Goal: Information Seeking & Learning: Learn about a topic

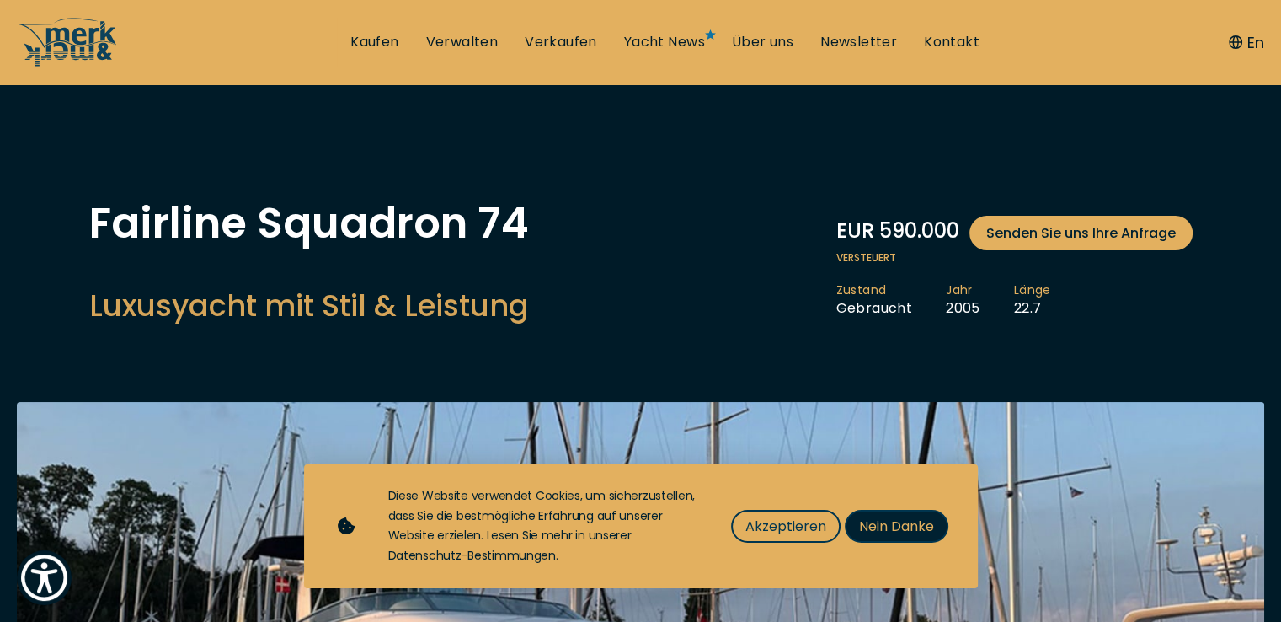
click at [904, 521] on span "Nein Danke" at bounding box center [896, 525] width 75 height 21
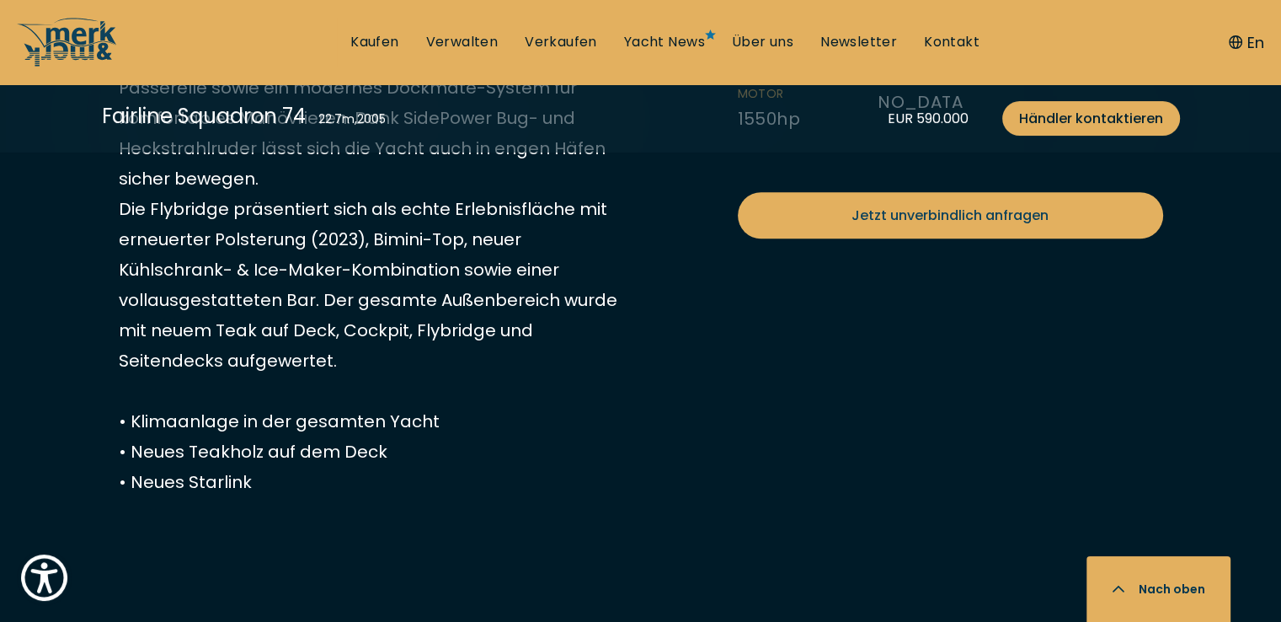
scroll to position [1263, 0]
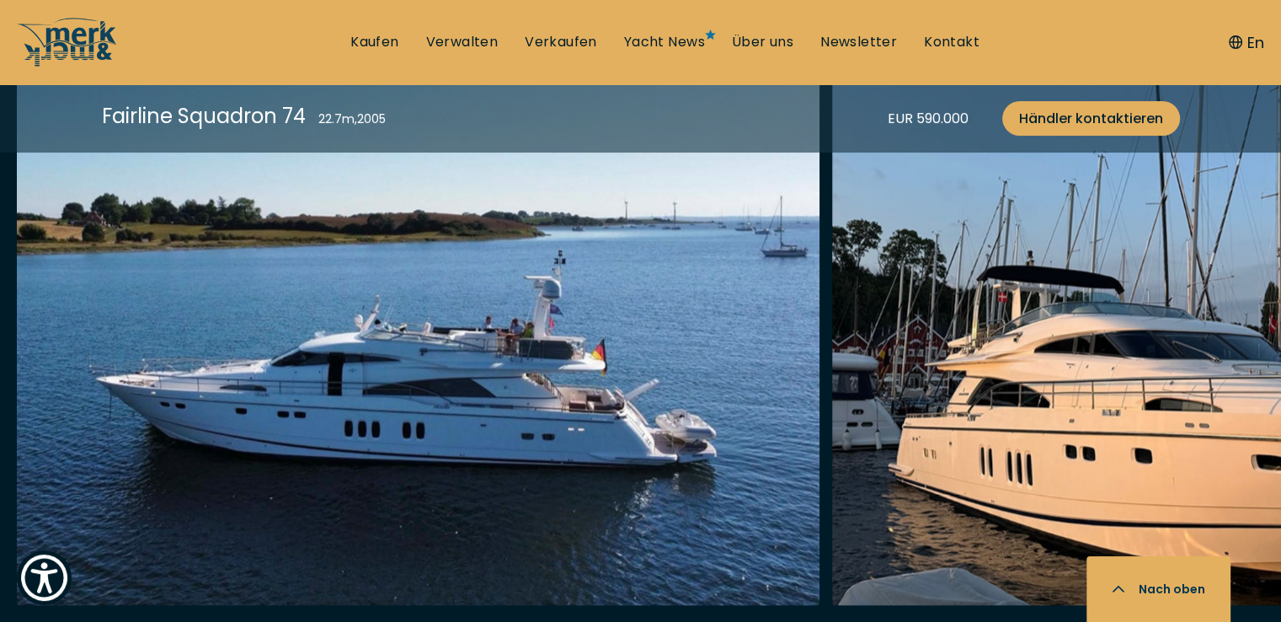
click at [526, 307] on img "button" at bounding box center [418, 335] width 803 height 539
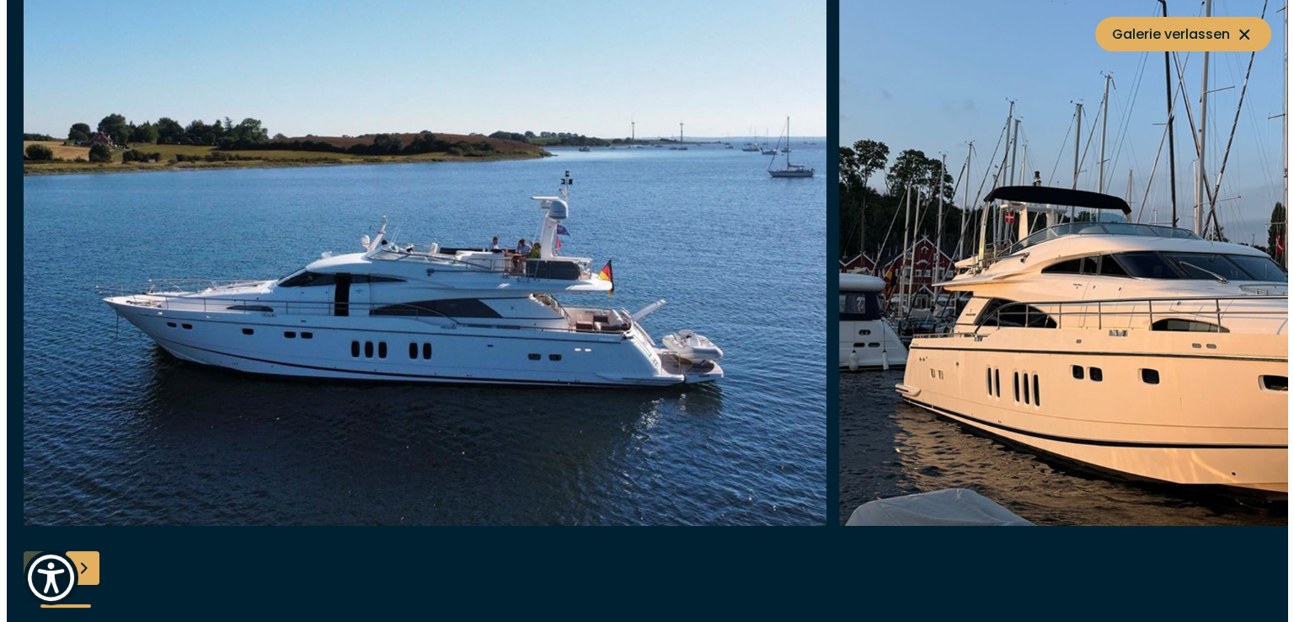
scroll to position [2279, 0]
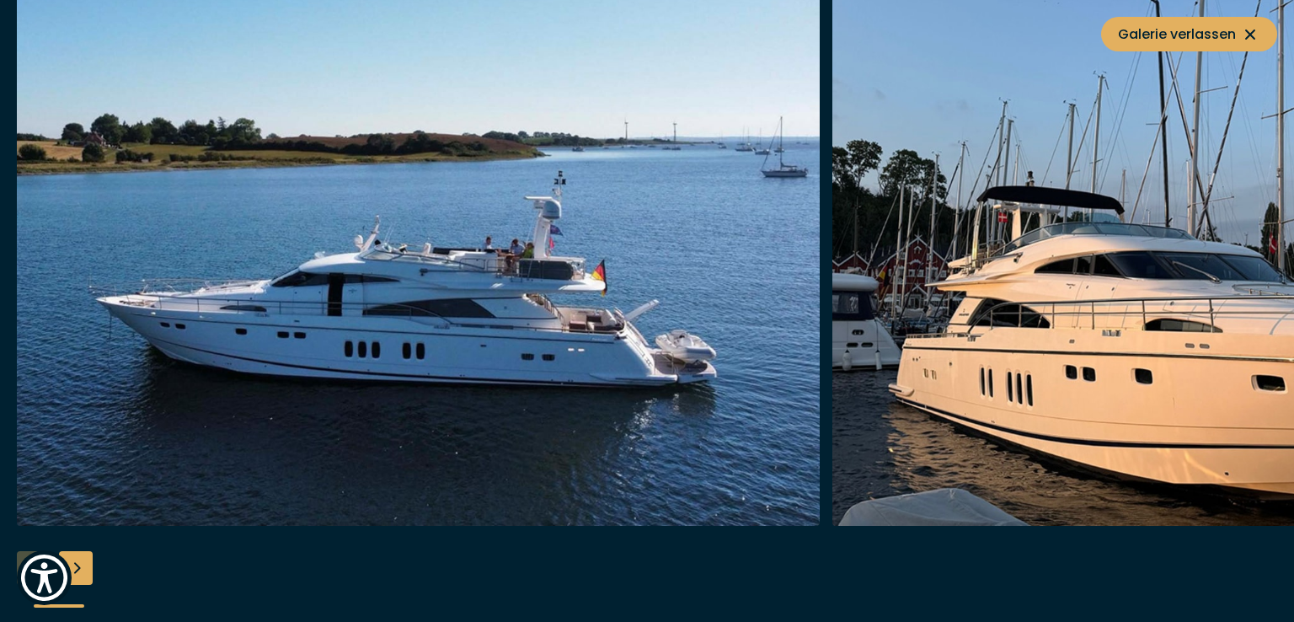
click at [526, 307] on img "button" at bounding box center [418, 256] width 803 height 539
click at [514, 312] on img "button" at bounding box center [418, 256] width 803 height 539
click at [77, 561] on div "Next slide" at bounding box center [76, 568] width 34 height 34
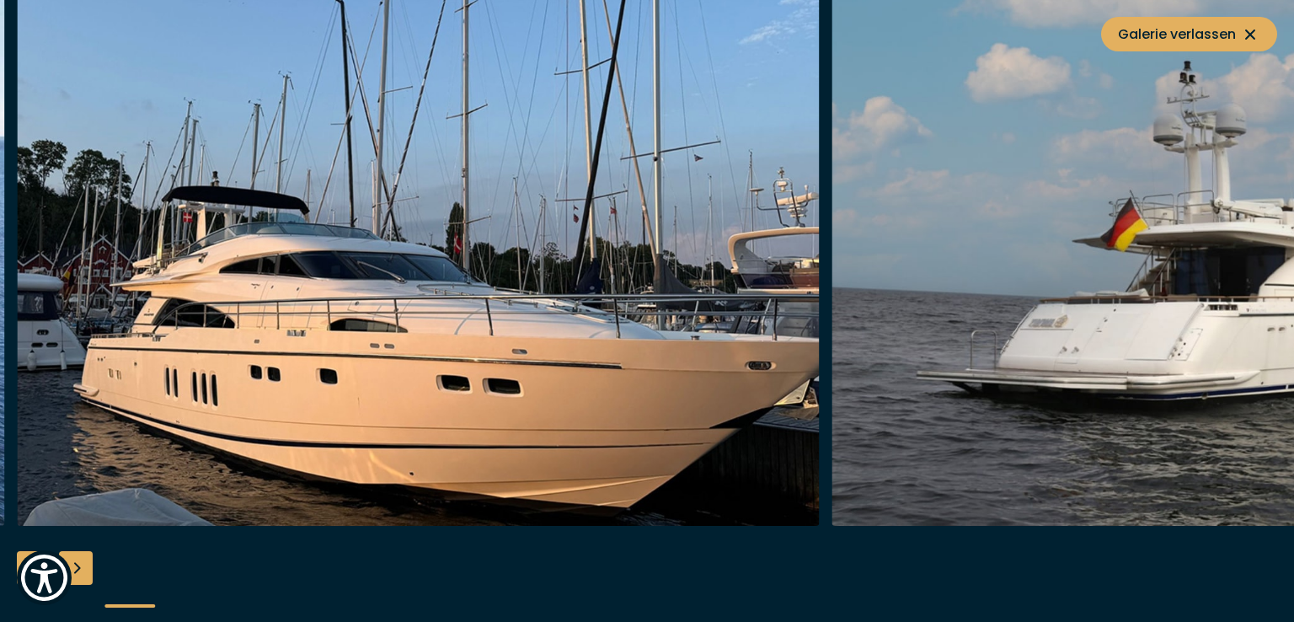
click at [81, 563] on div "Next slide" at bounding box center [76, 568] width 34 height 34
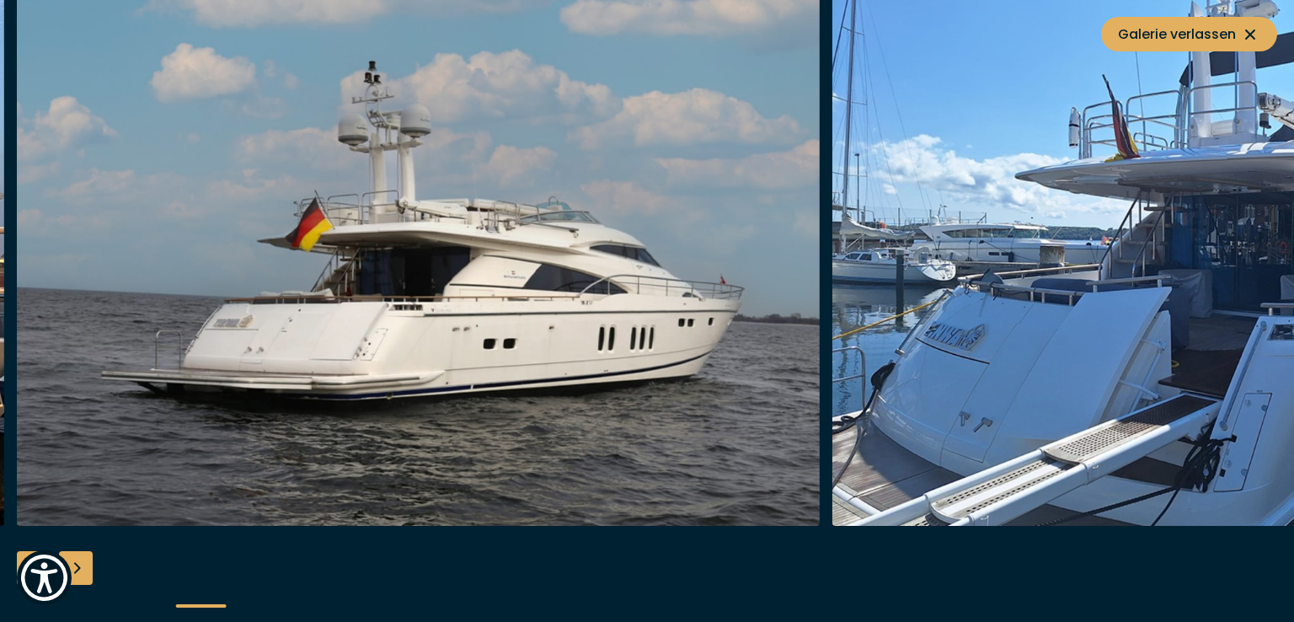
click at [81, 563] on div "Next slide" at bounding box center [76, 568] width 34 height 34
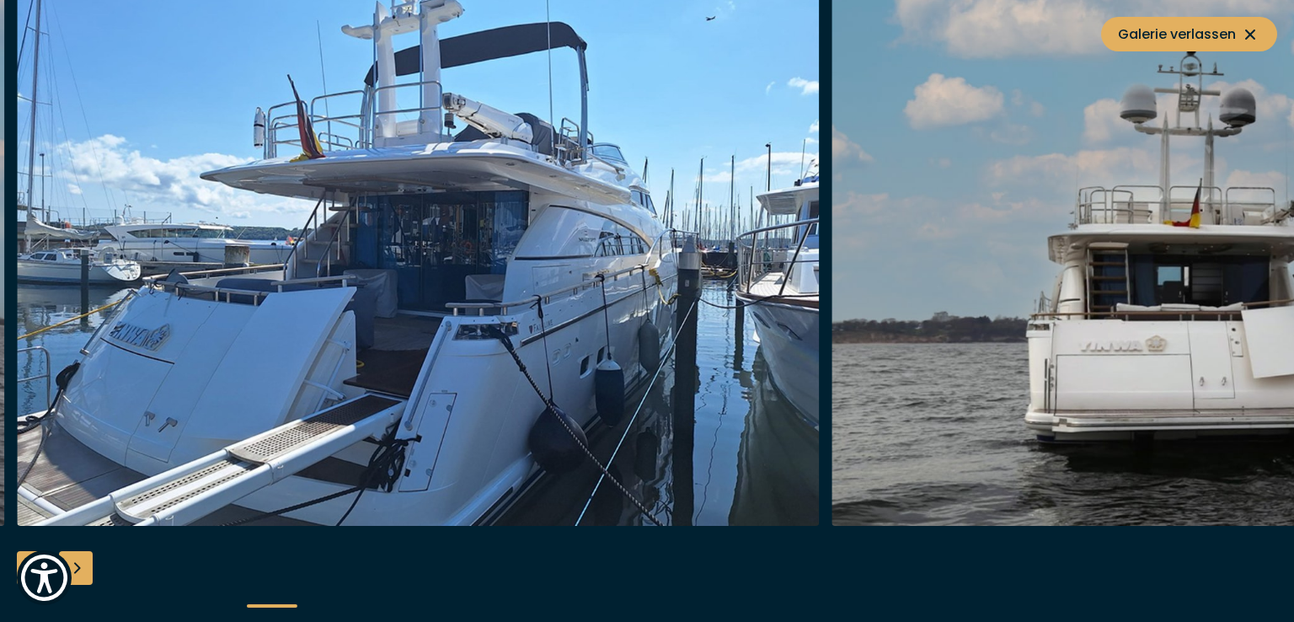
click at [81, 563] on div "Next slide" at bounding box center [76, 568] width 34 height 34
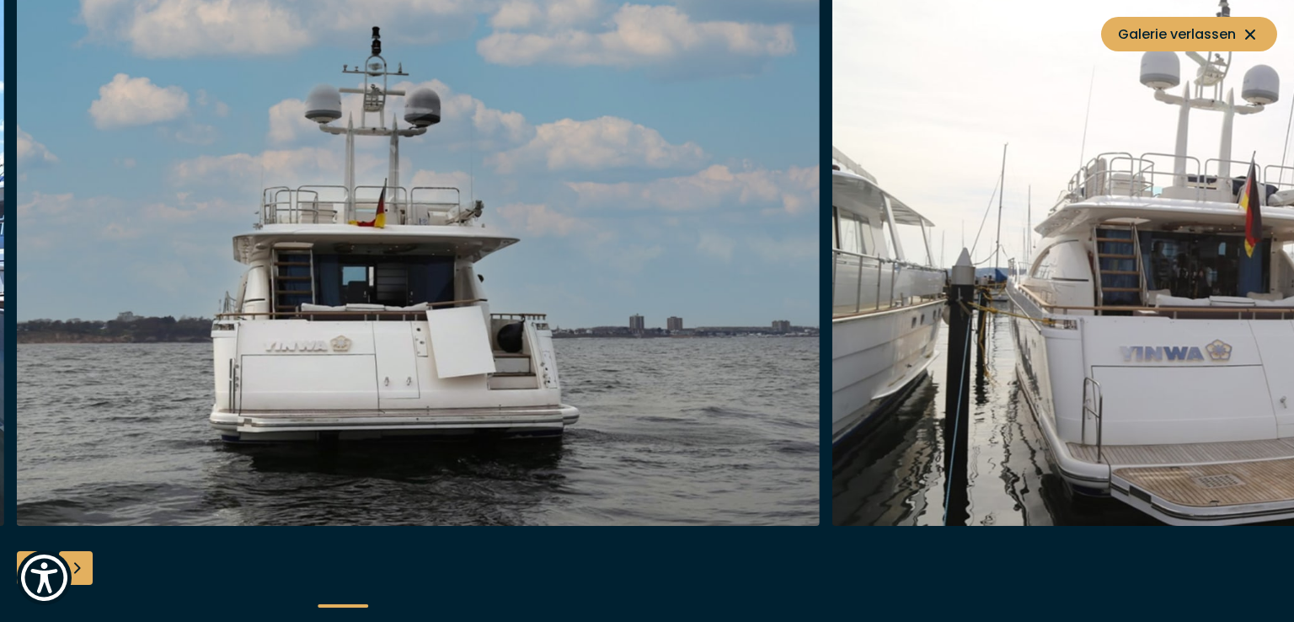
click at [81, 563] on div "Next slide" at bounding box center [76, 568] width 34 height 34
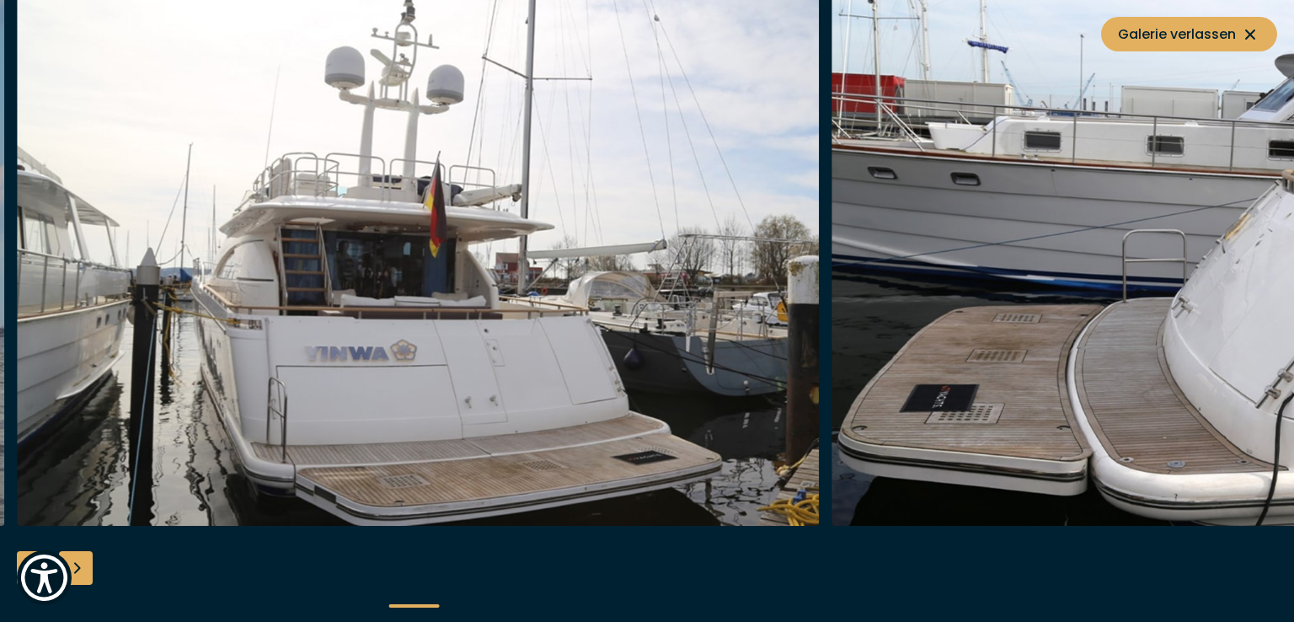
click at [83, 563] on div "Next slide" at bounding box center [76, 568] width 34 height 34
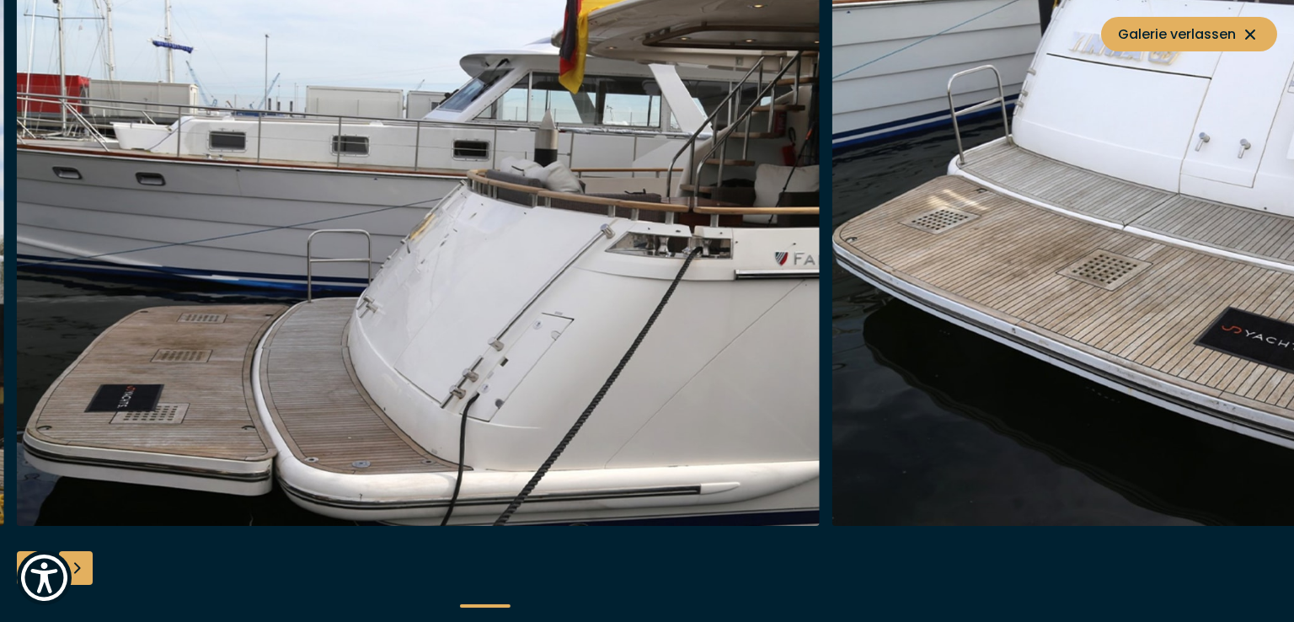
click at [80, 564] on div "Next slide" at bounding box center [76, 568] width 34 height 34
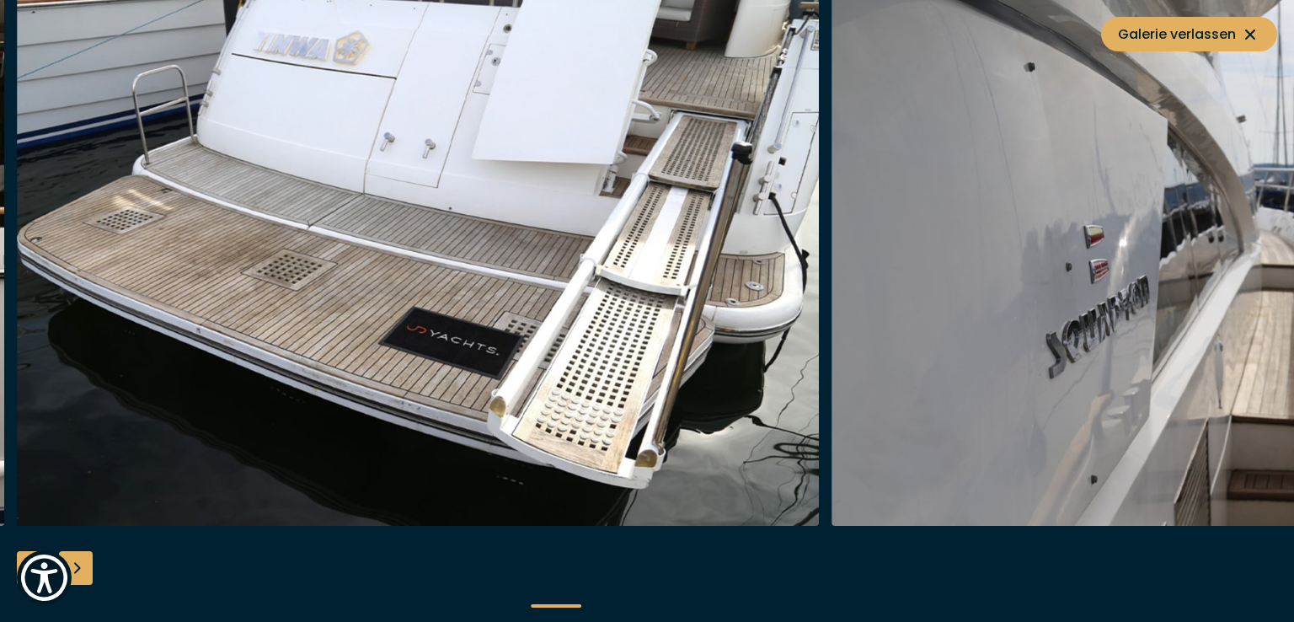
click at [80, 564] on div "Next slide" at bounding box center [76, 568] width 34 height 34
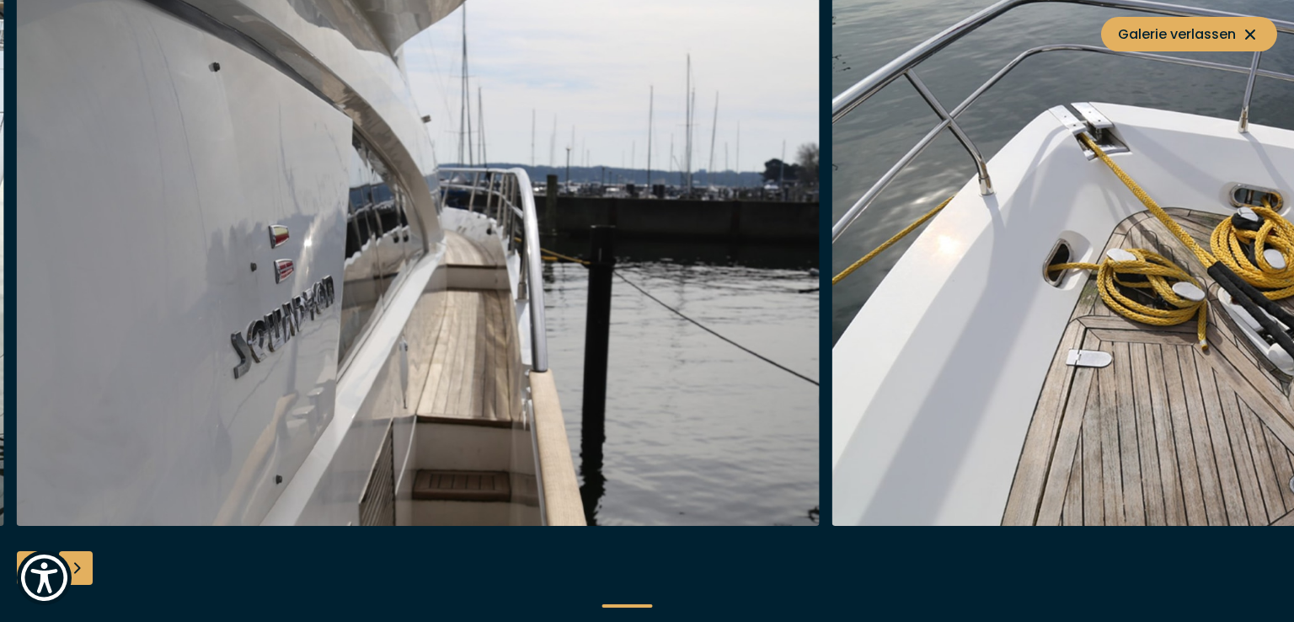
click at [80, 564] on div "Next slide" at bounding box center [76, 568] width 34 height 34
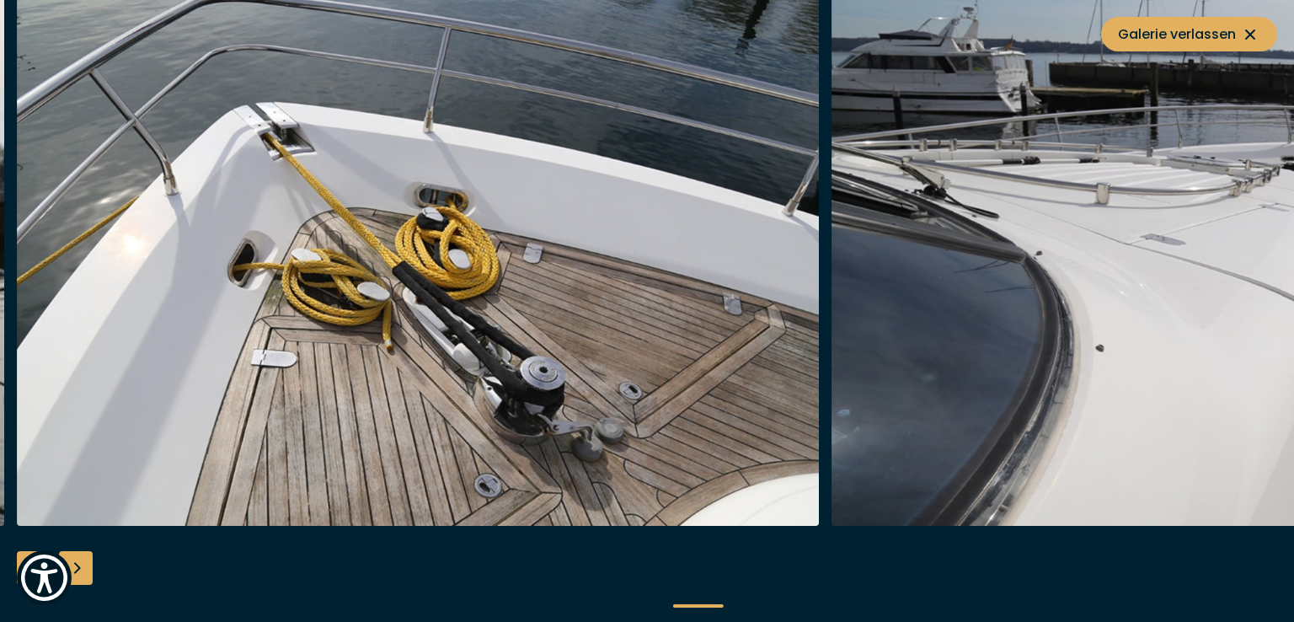
click at [80, 564] on div "Next slide" at bounding box center [76, 568] width 34 height 34
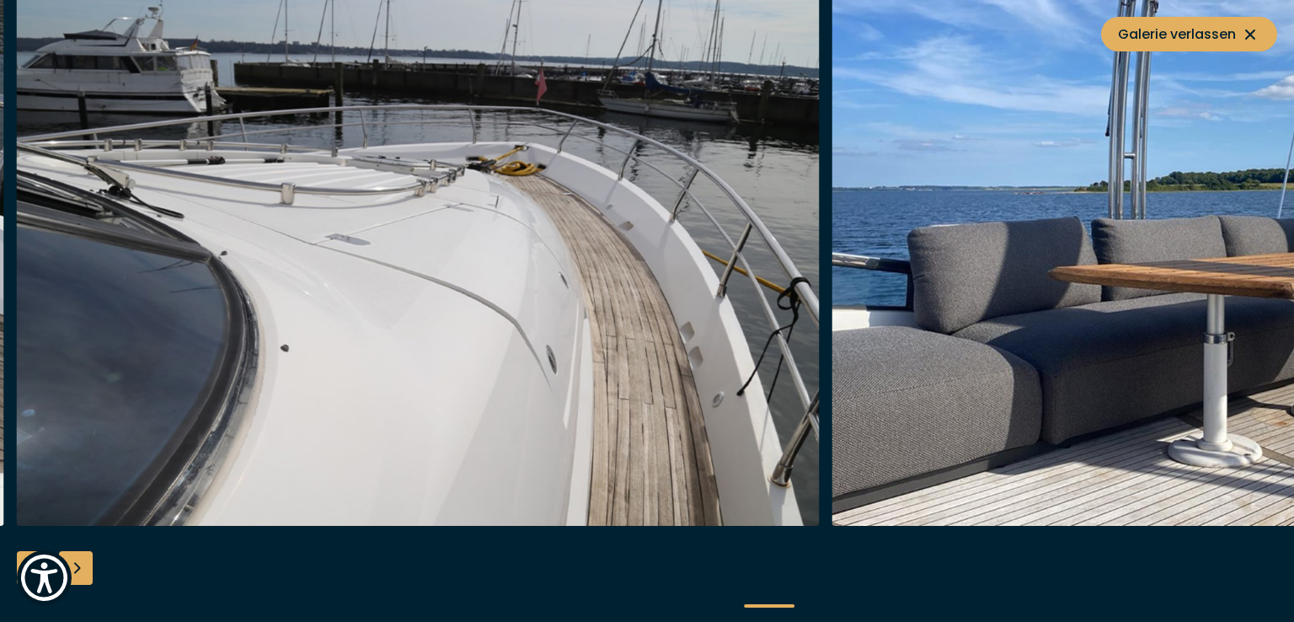
click at [80, 564] on div "Next slide" at bounding box center [76, 568] width 34 height 34
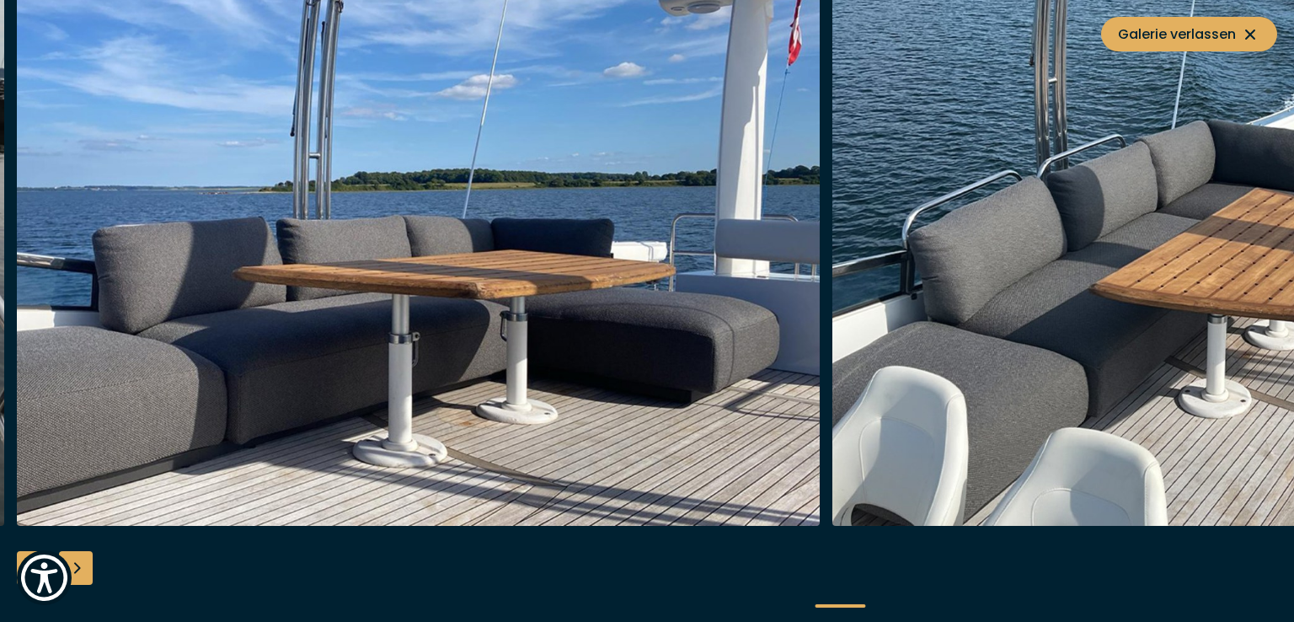
click at [80, 564] on div "Next slide" at bounding box center [76, 568] width 34 height 34
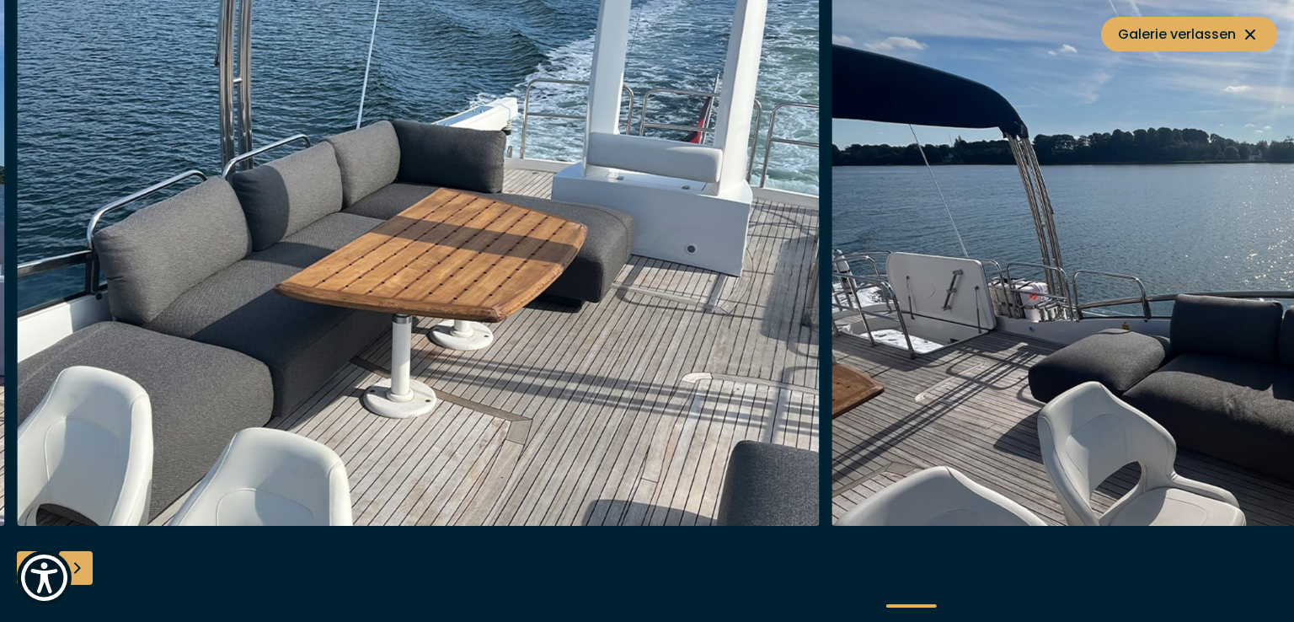
click at [80, 564] on div "Next slide" at bounding box center [76, 568] width 34 height 34
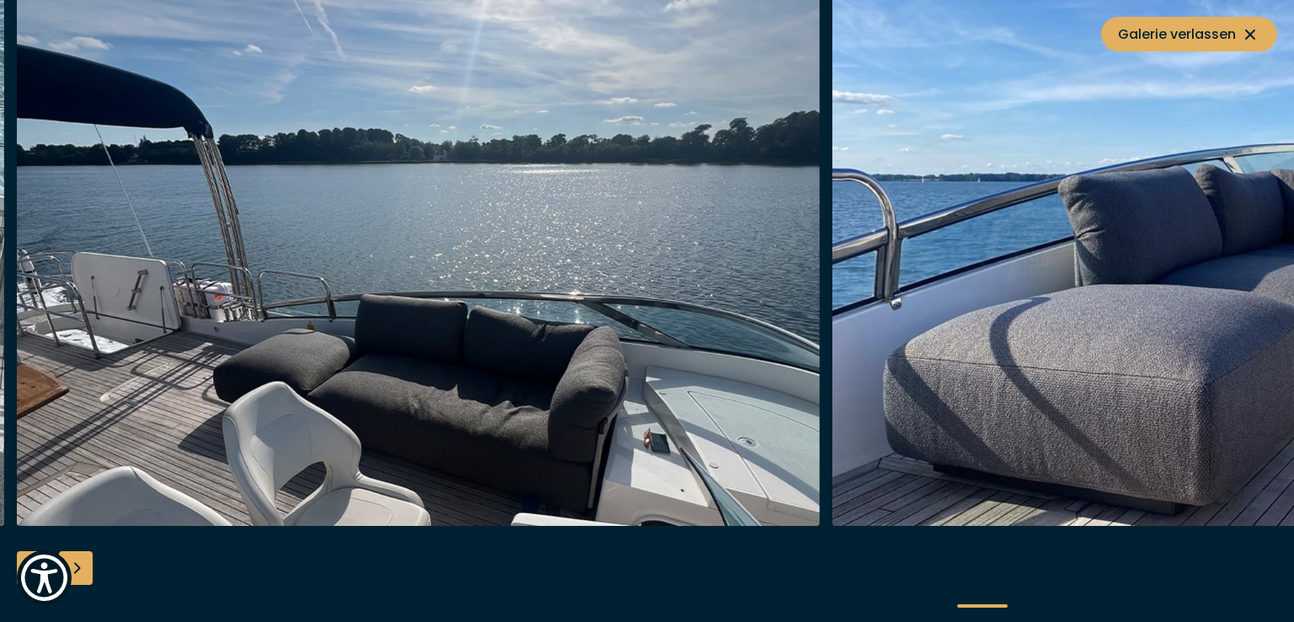
click at [80, 564] on div "Next slide" at bounding box center [76, 568] width 34 height 34
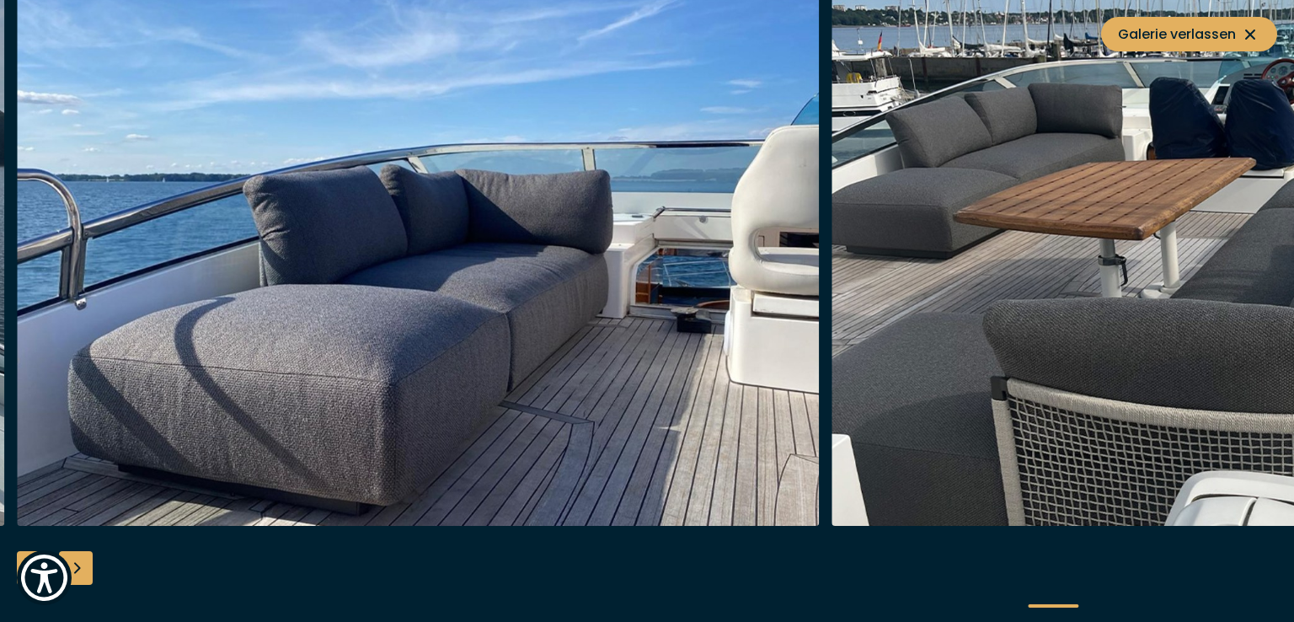
click at [20, 551] on div "Previous slide" at bounding box center [34, 568] width 34 height 34
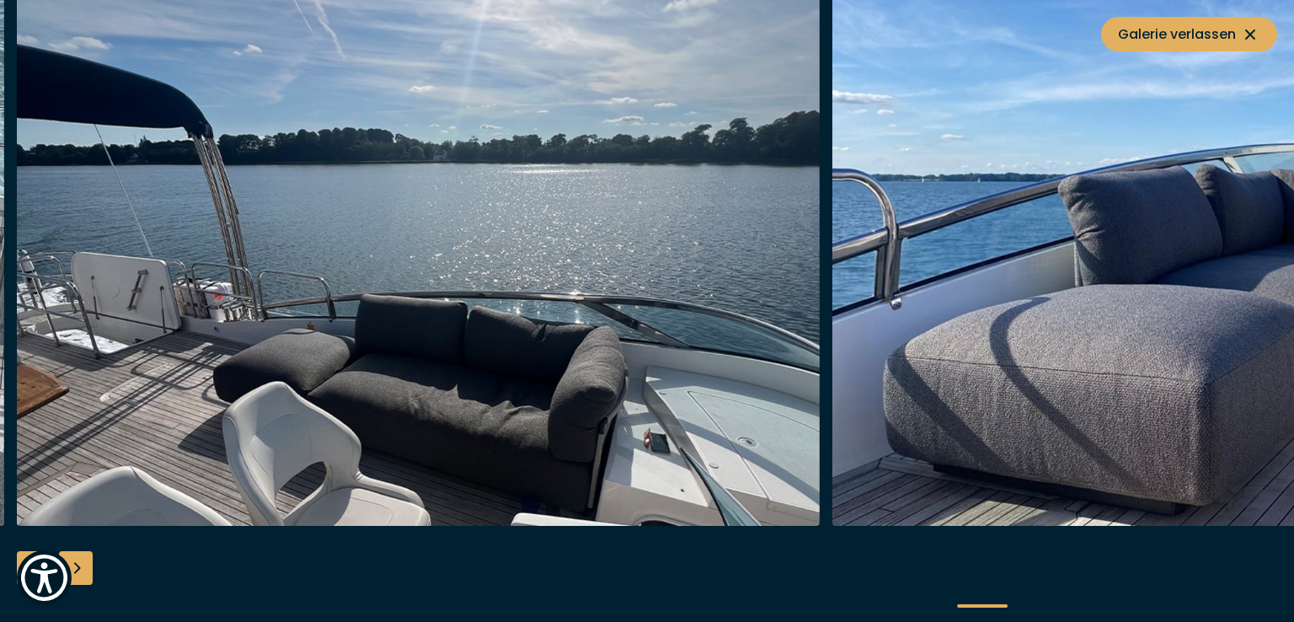
click at [20, 551] on div "Previous slide" at bounding box center [34, 568] width 34 height 34
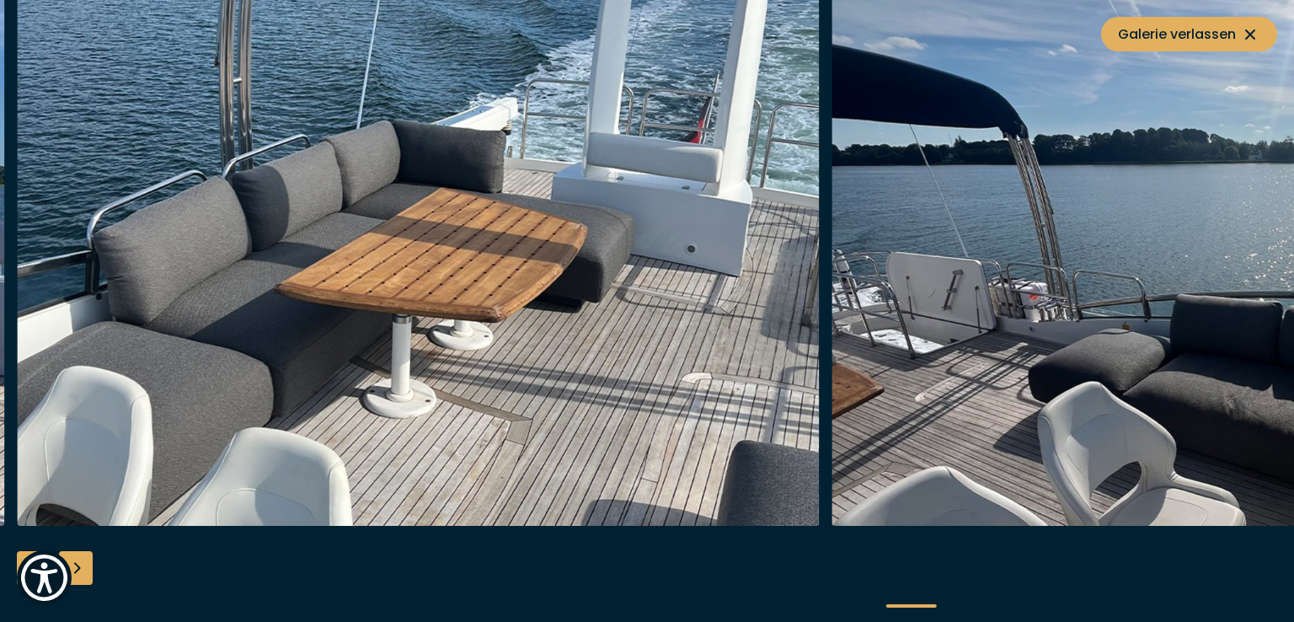
click at [83, 560] on div "Next slide" at bounding box center [76, 568] width 34 height 34
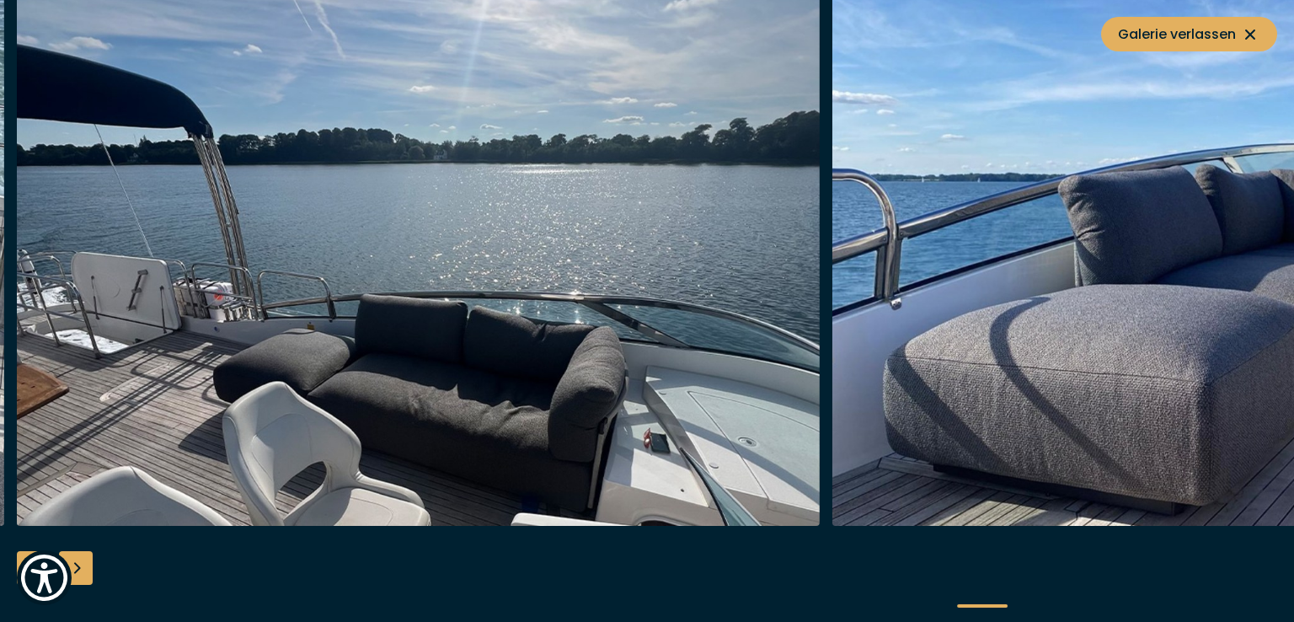
click at [84, 560] on div "Next slide" at bounding box center [76, 568] width 34 height 34
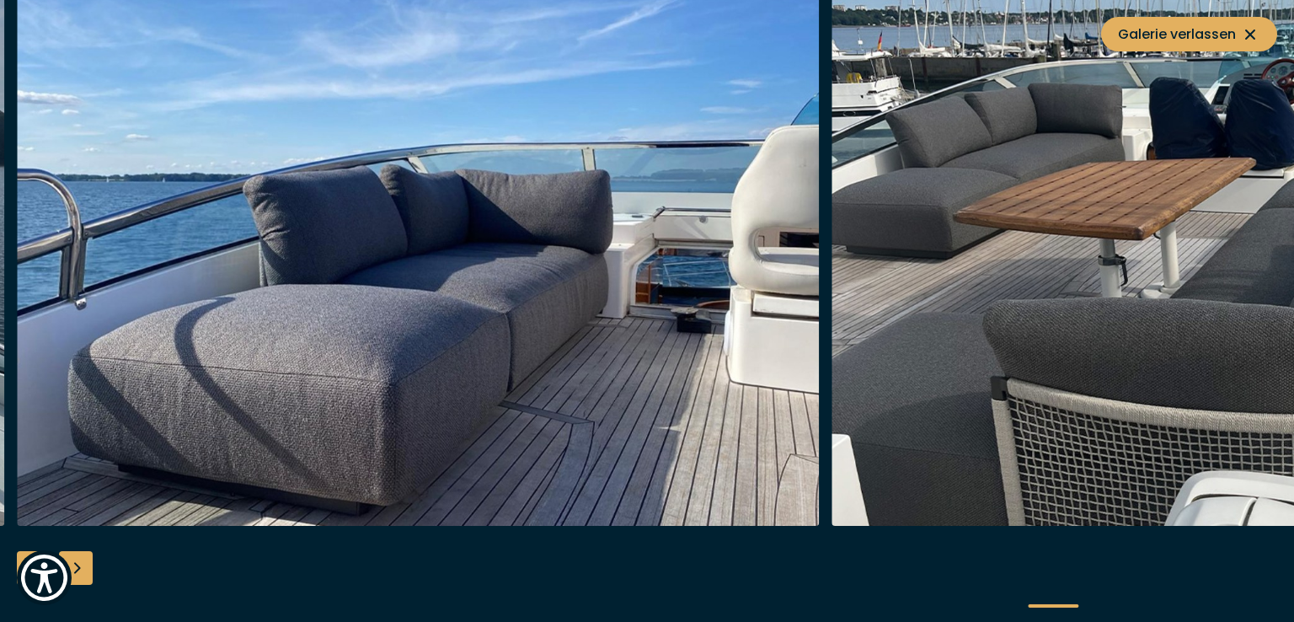
click at [84, 560] on div "Next slide" at bounding box center [76, 568] width 34 height 34
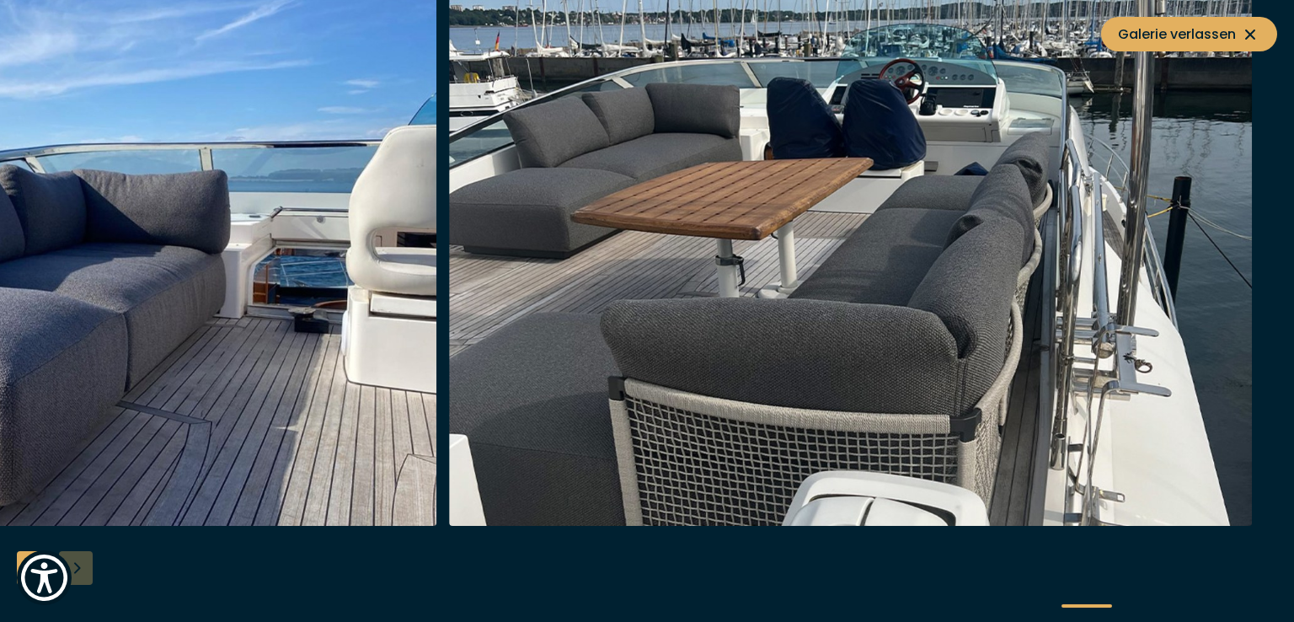
click at [84, 560] on div at bounding box center [647, 311] width 1294 height 649
click at [1207, 31] on span "Galerie verlassen" at bounding box center [1189, 34] width 142 height 21
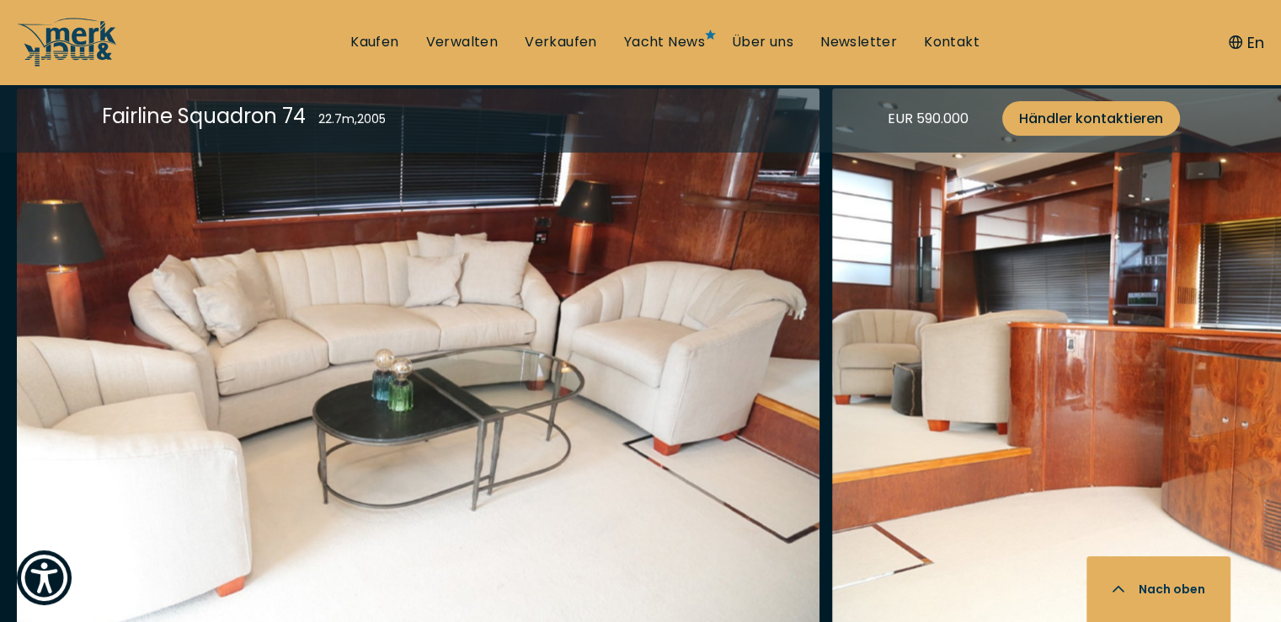
click at [436, 319] on img "button" at bounding box center [418, 357] width 803 height 539
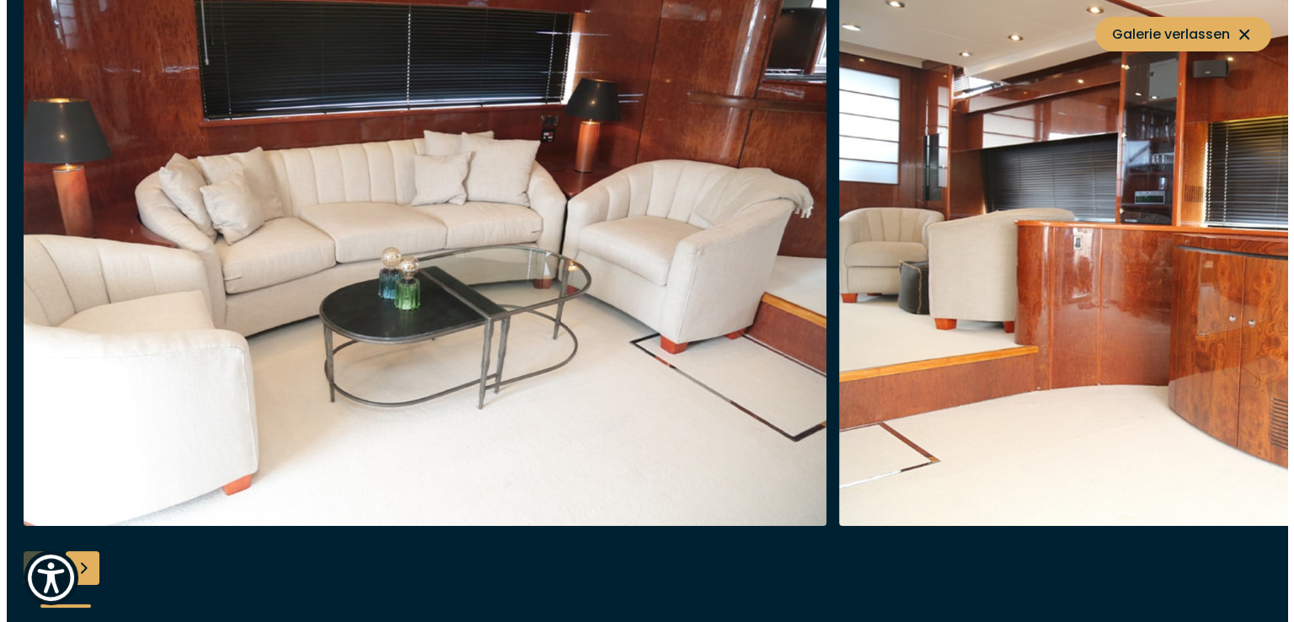
scroll to position [3205, 0]
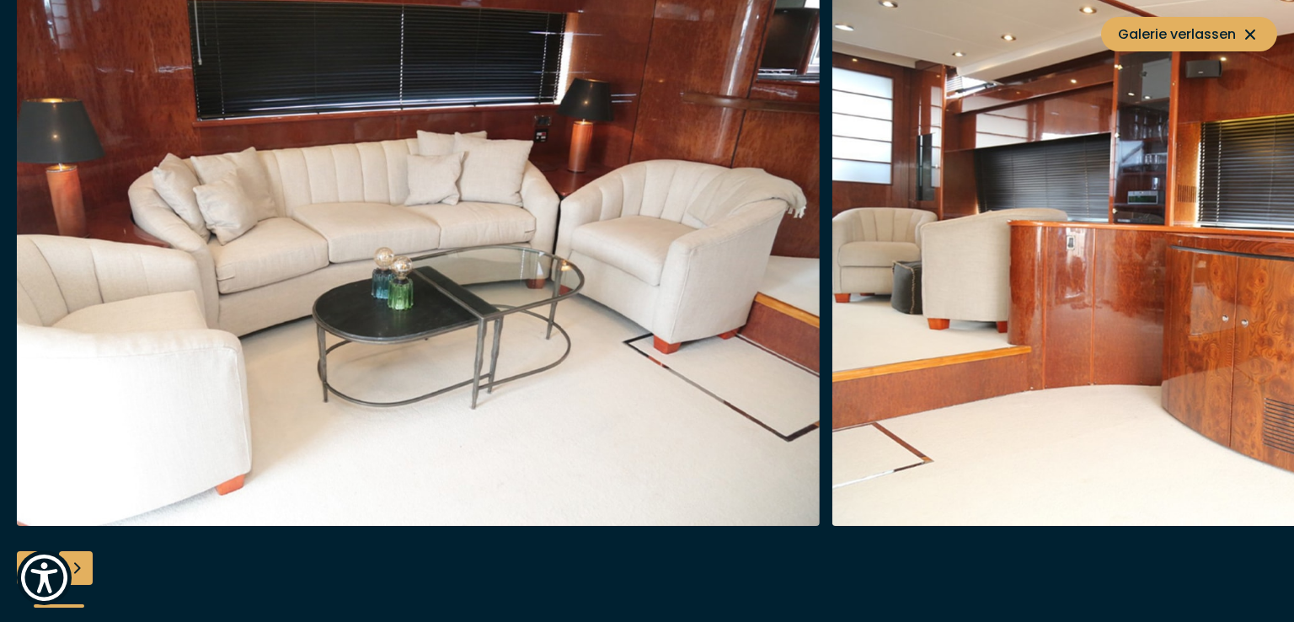
click at [80, 563] on div "Next slide" at bounding box center [76, 568] width 34 height 34
click at [77, 565] on div "Next slide" at bounding box center [76, 568] width 34 height 34
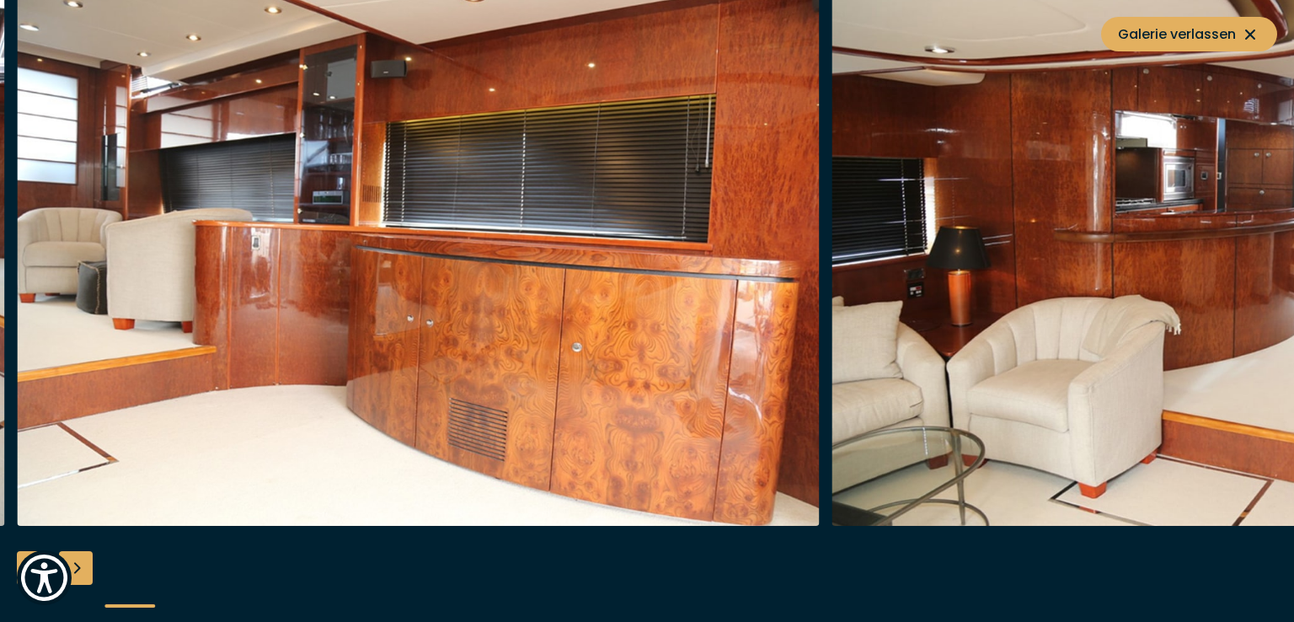
click at [80, 567] on div "Next slide" at bounding box center [76, 568] width 34 height 34
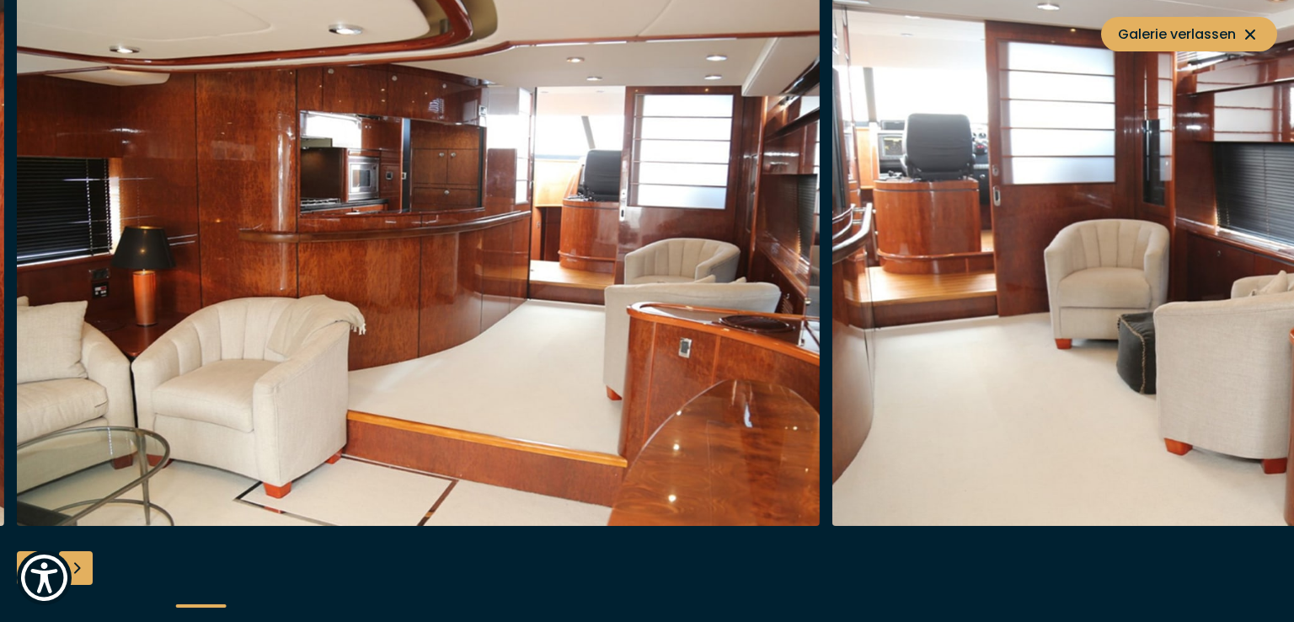
click at [80, 567] on div "Next slide" at bounding box center [76, 568] width 34 height 34
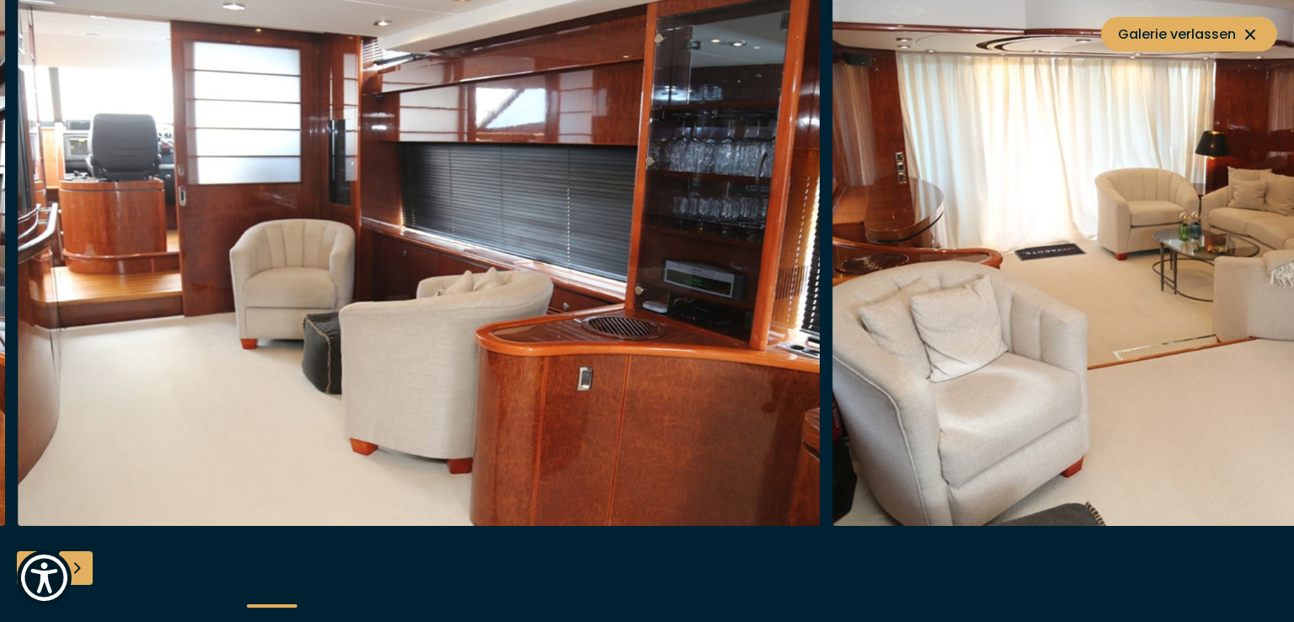
click at [81, 567] on div "Next slide" at bounding box center [76, 568] width 34 height 34
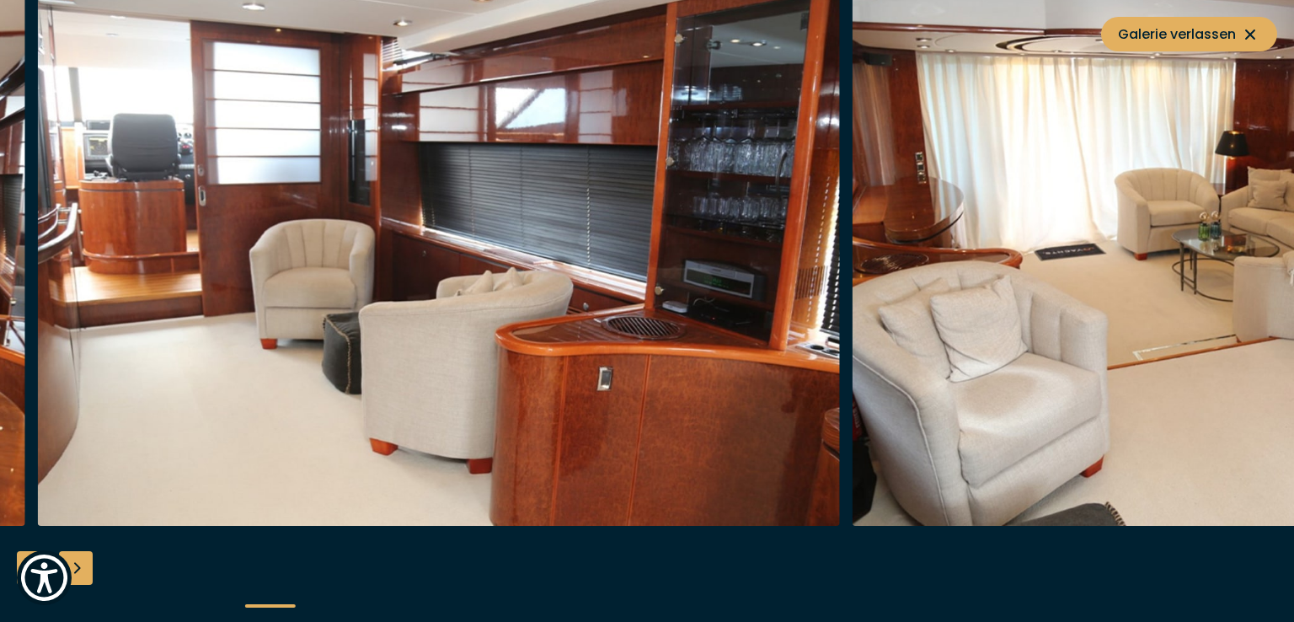
click at [81, 567] on div "Next slide" at bounding box center [76, 568] width 34 height 34
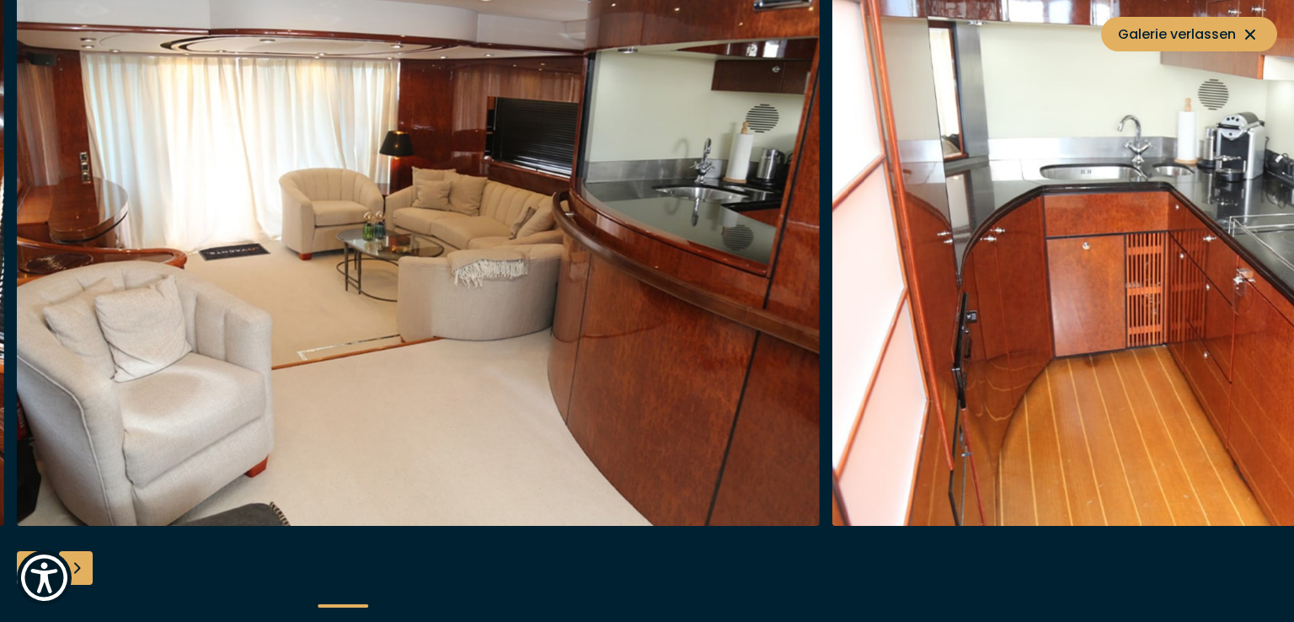
click at [81, 567] on div "Next slide" at bounding box center [76, 568] width 34 height 34
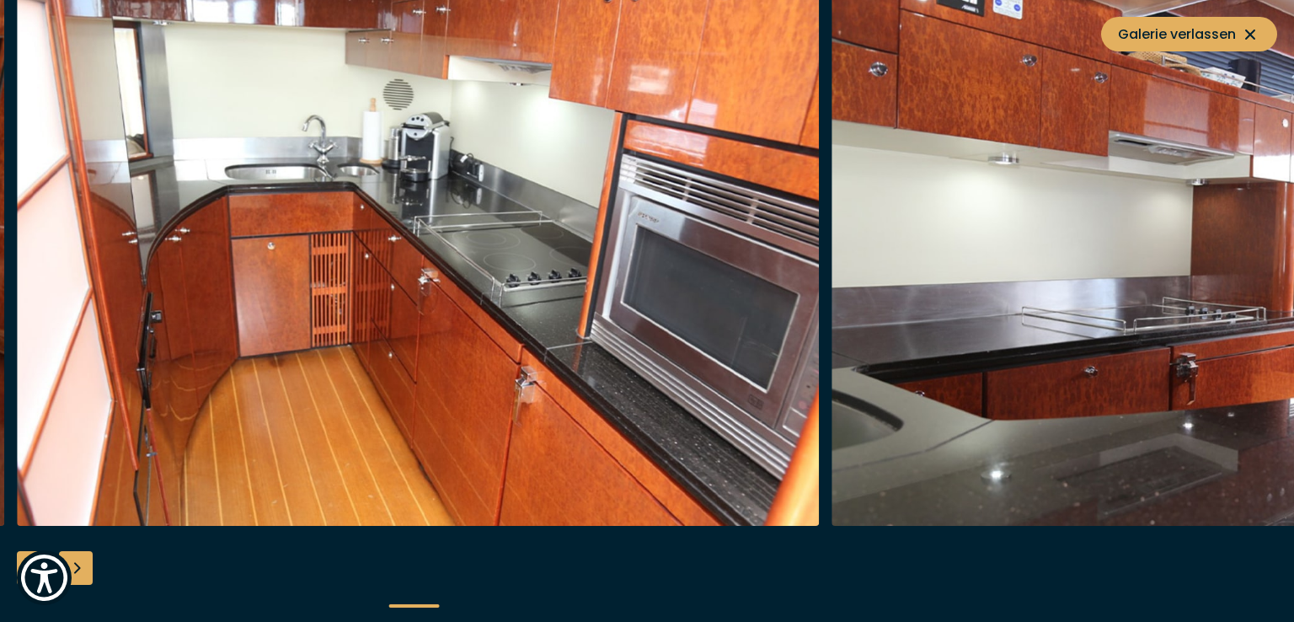
click at [81, 567] on div "Next slide" at bounding box center [76, 568] width 34 height 34
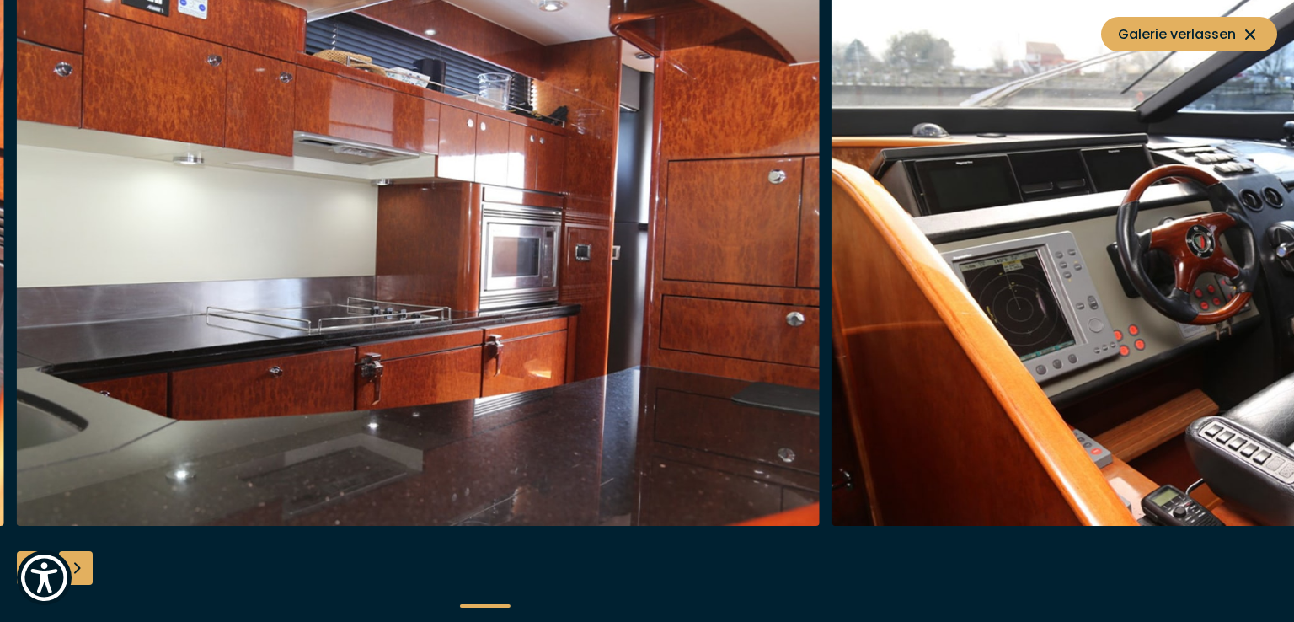
click at [83, 564] on div "Next slide" at bounding box center [76, 568] width 34 height 34
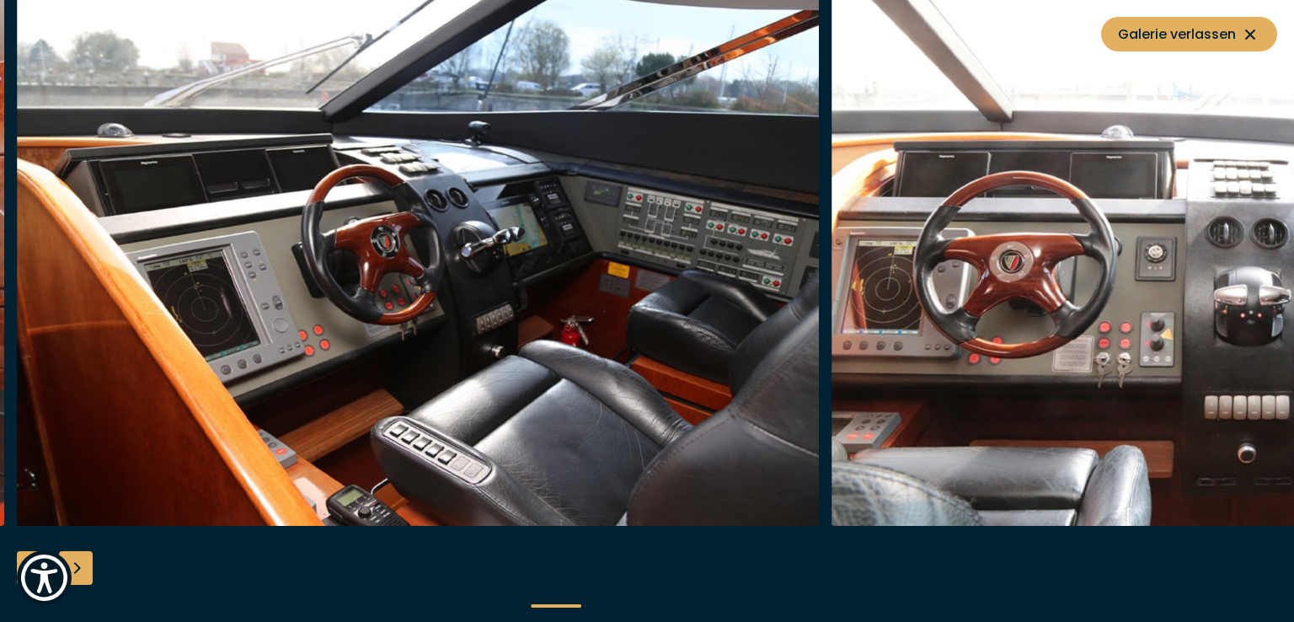
click at [83, 564] on div "Next slide" at bounding box center [76, 568] width 34 height 34
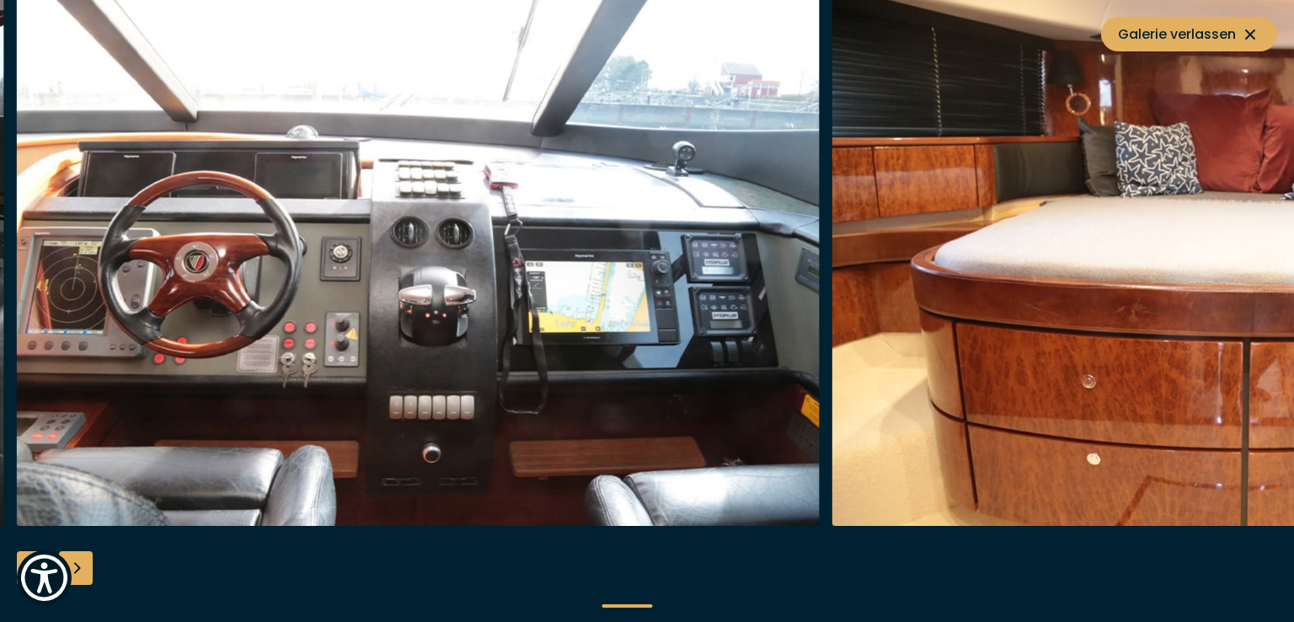
click at [83, 564] on div "Next slide" at bounding box center [76, 568] width 34 height 34
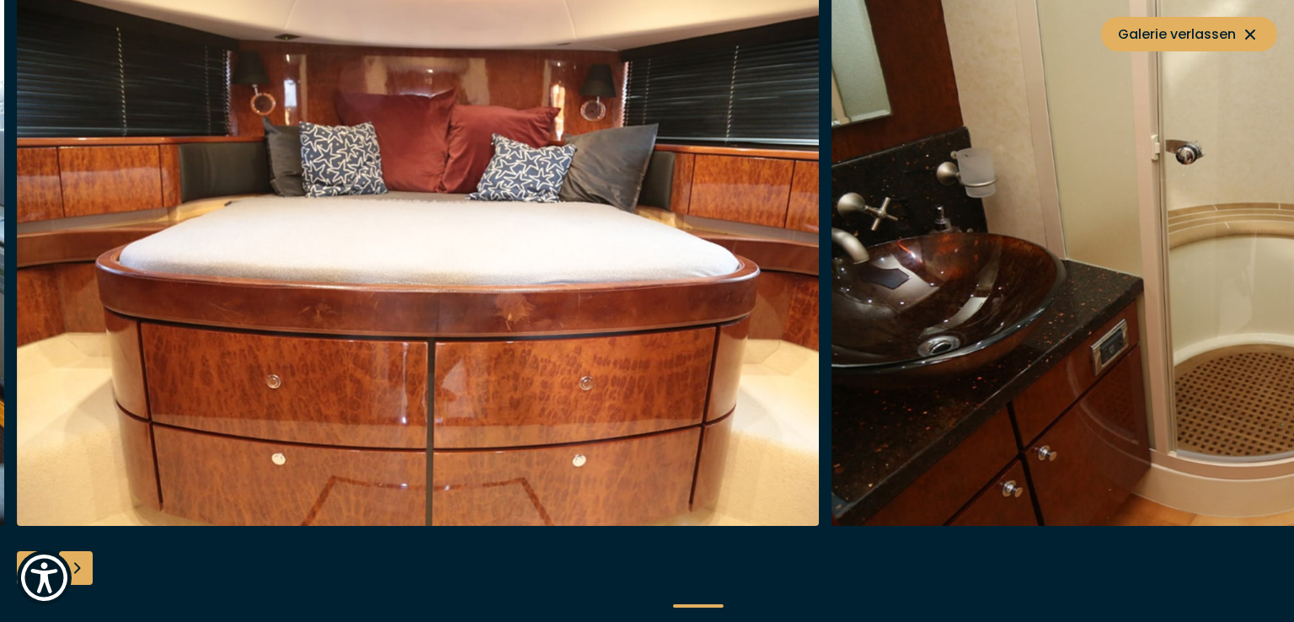
click at [83, 564] on div "Next slide" at bounding box center [76, 568] width 34 height 34
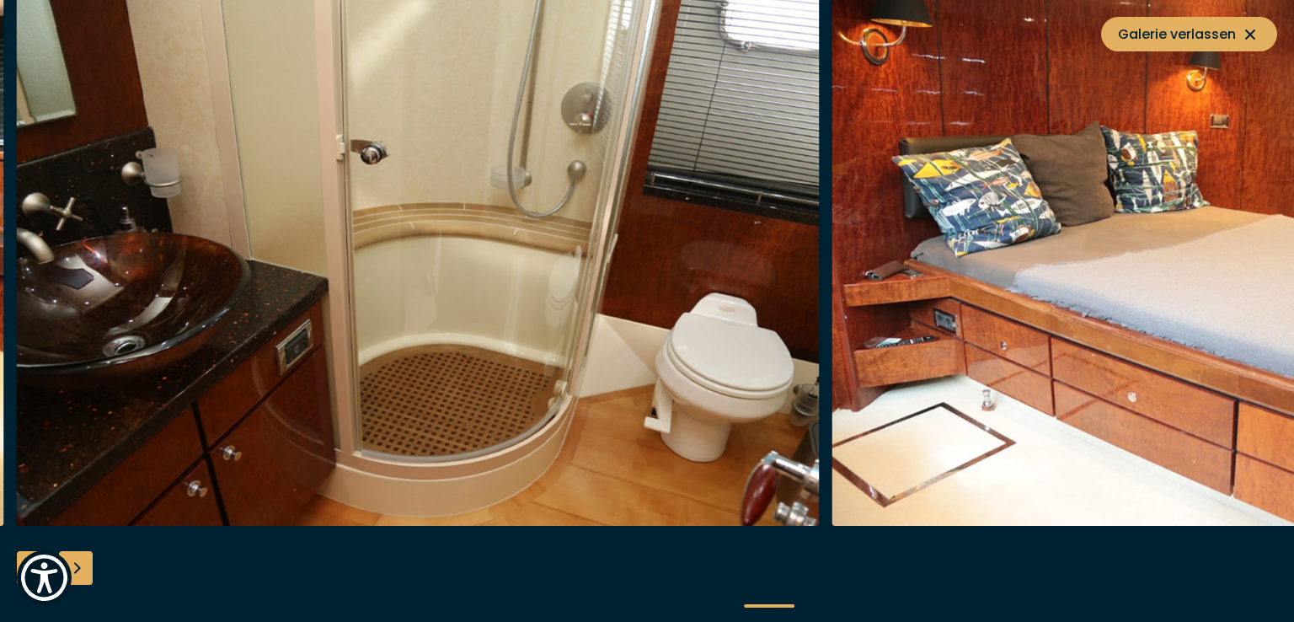
click at [83, 564] on div "Next slide" at bounding box center [76, 568] width 34 height 34
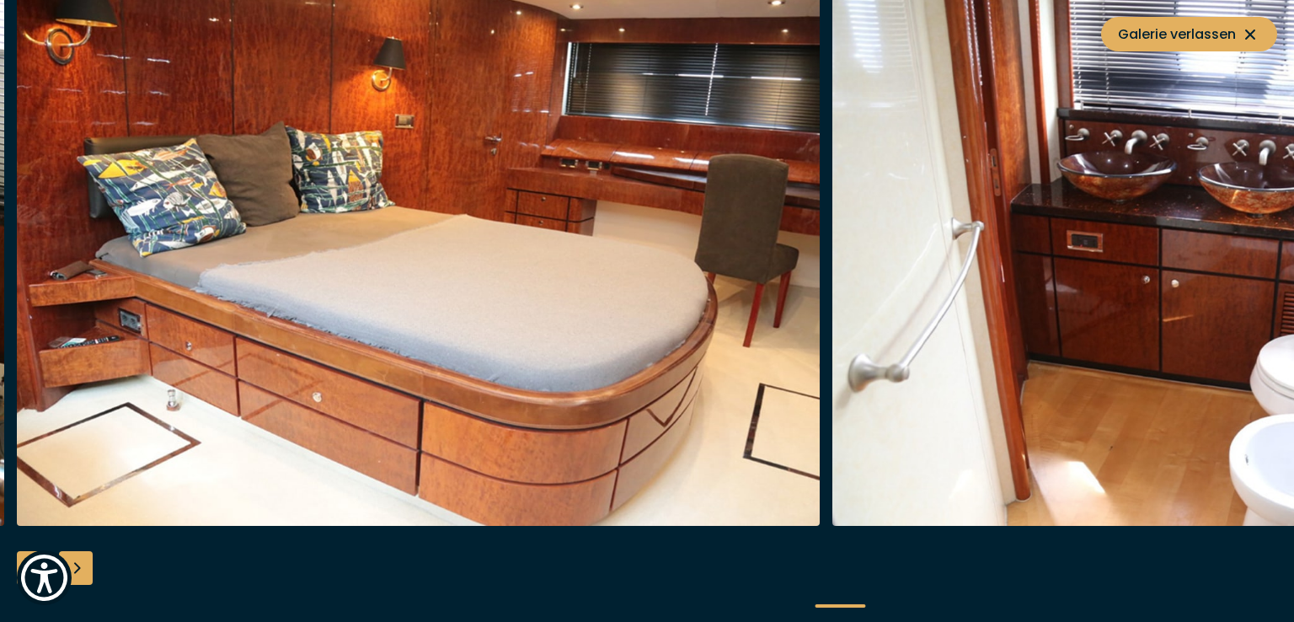
click at [83, 564] on div "Next slide" at bounding box center [76, 568] width 34 height 34
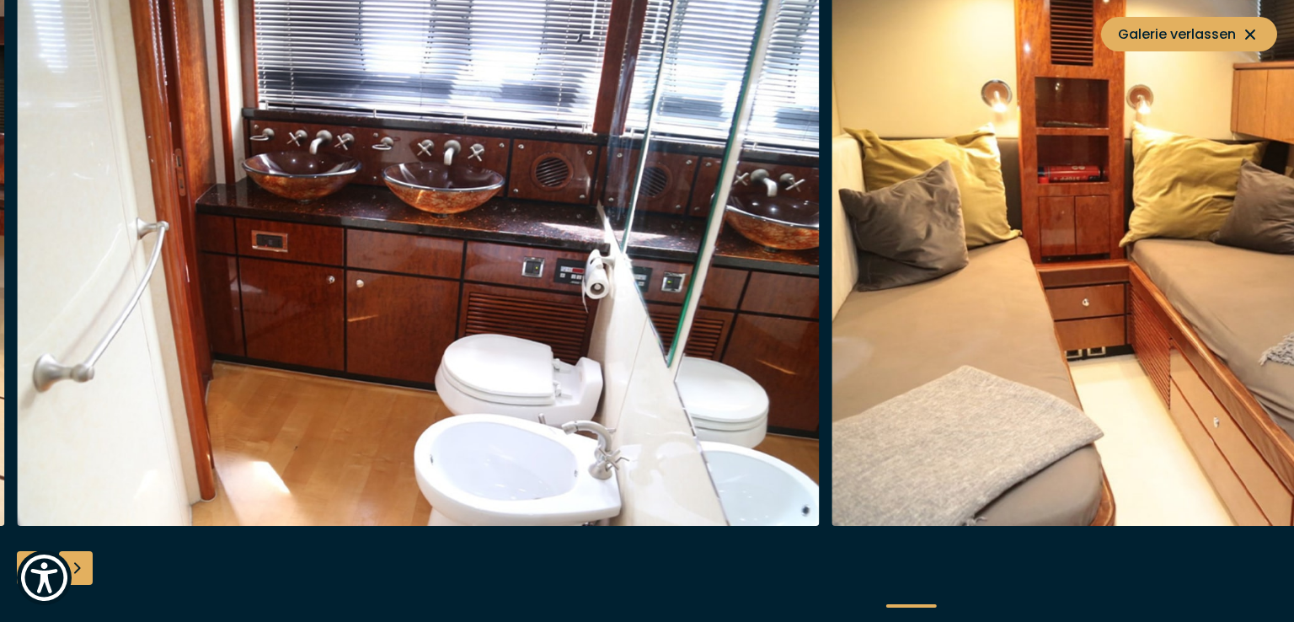
click at [83, 564] on div "Next slide" at bounding box center [76, 568] width 34 height 34
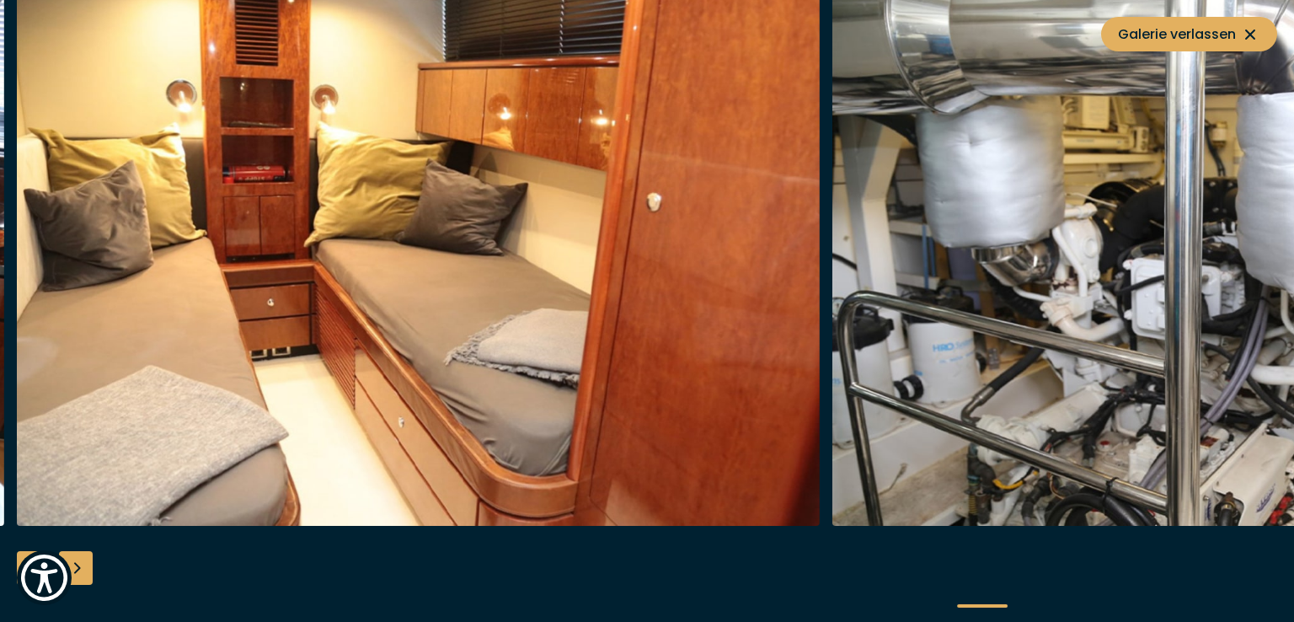
click at [83, 564] on div "Next slide" at bounding box center [76, 568] width 34 height 34
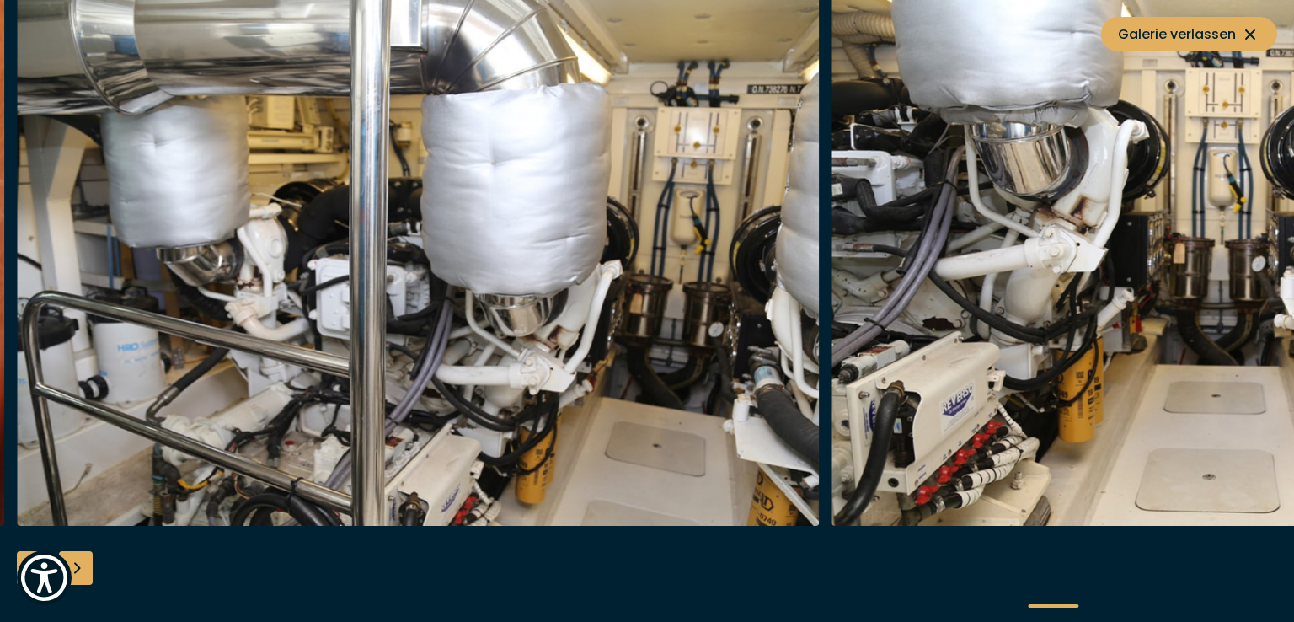
click at [83, 564] on div "Next slide" at bounding box center [76, 568] width 34 height 34
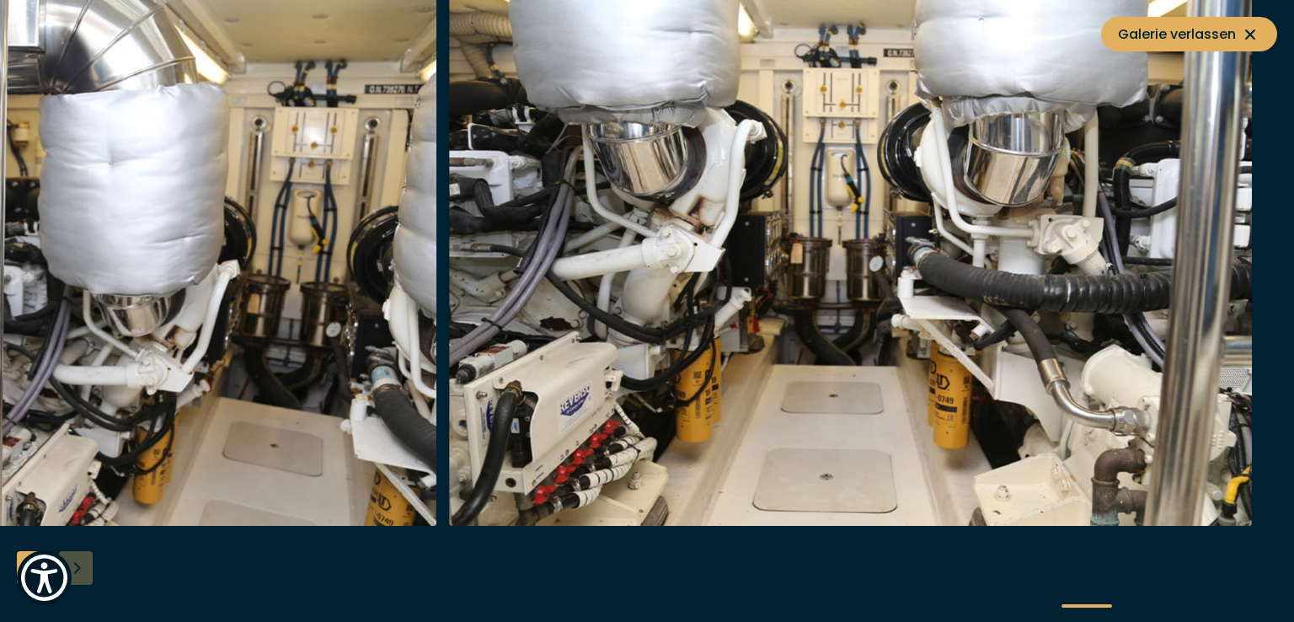
click at [83, 564] on div at bounding box center [647, 311] width 1294 height 649
click at [1175, 31] on span "Galerie verlassen" at bounding box center [1189, 34] width 142 height 21
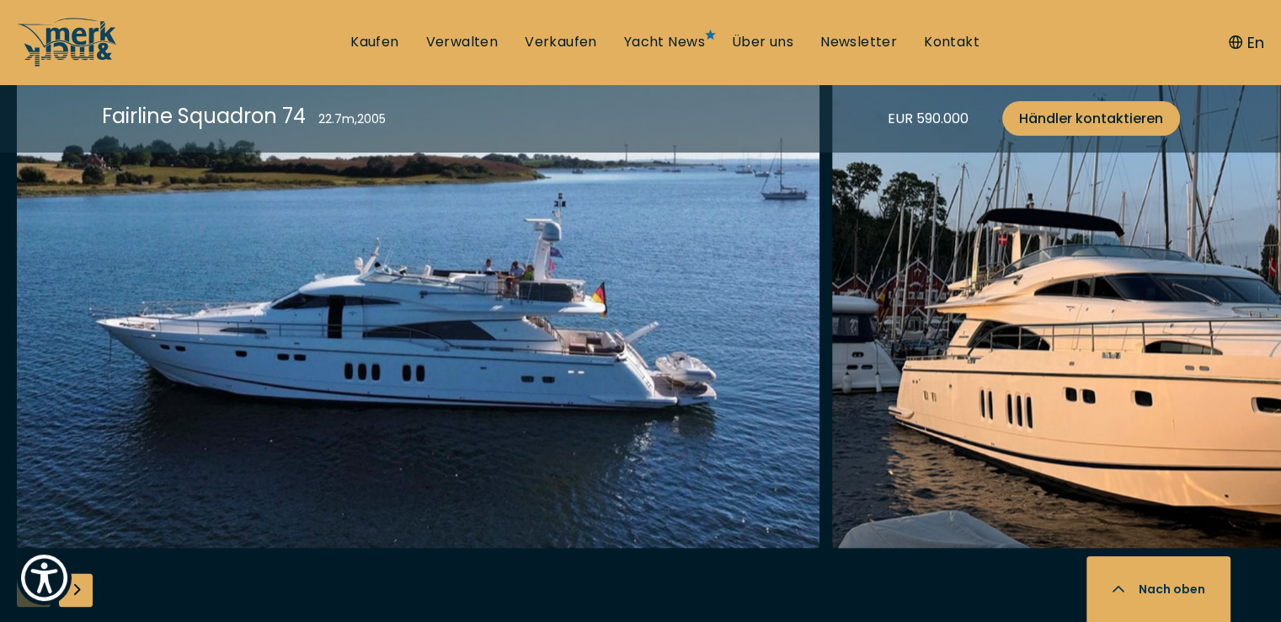
scroll to position [2358, 0]
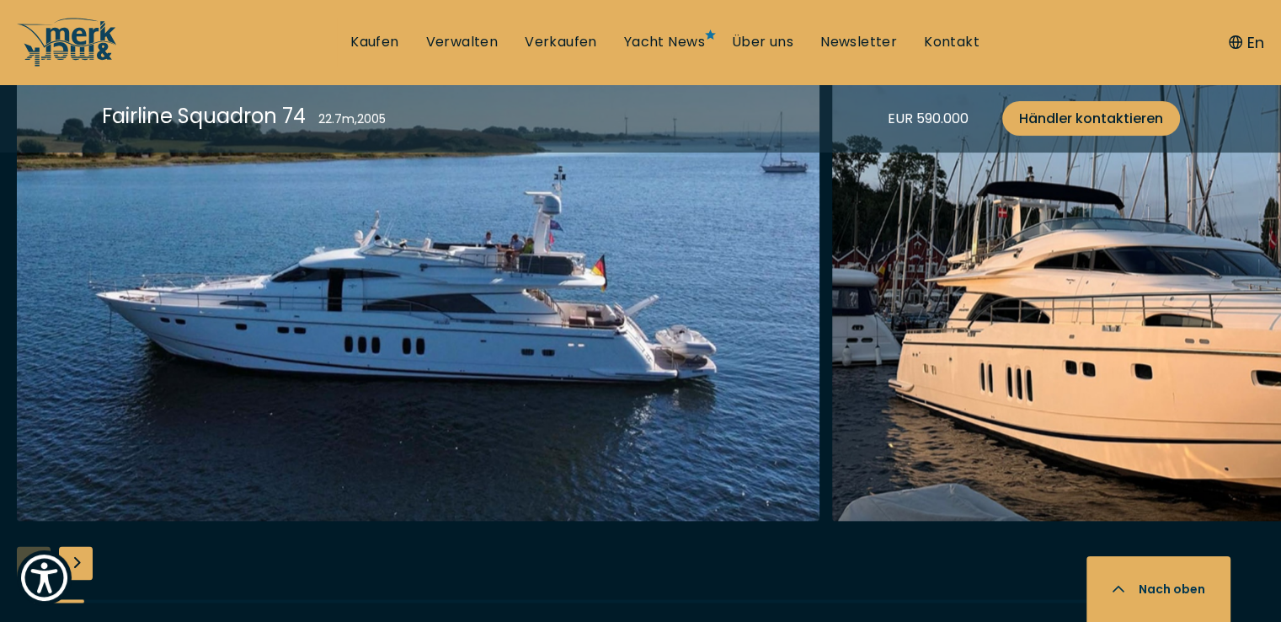
click at [69, 546] on div "Next slide" at bounding box center [76, 563] width 34 height 34
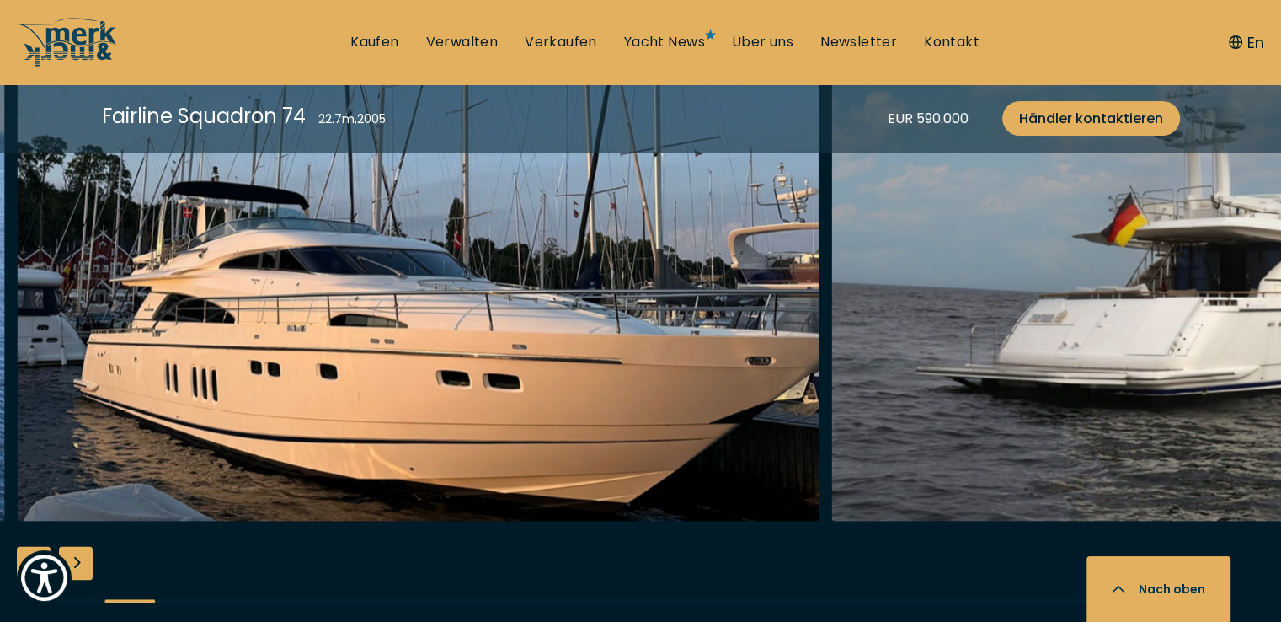
click at [80, 546] on div "Next slide" at bounding box center [76, 563] width 34 height 34
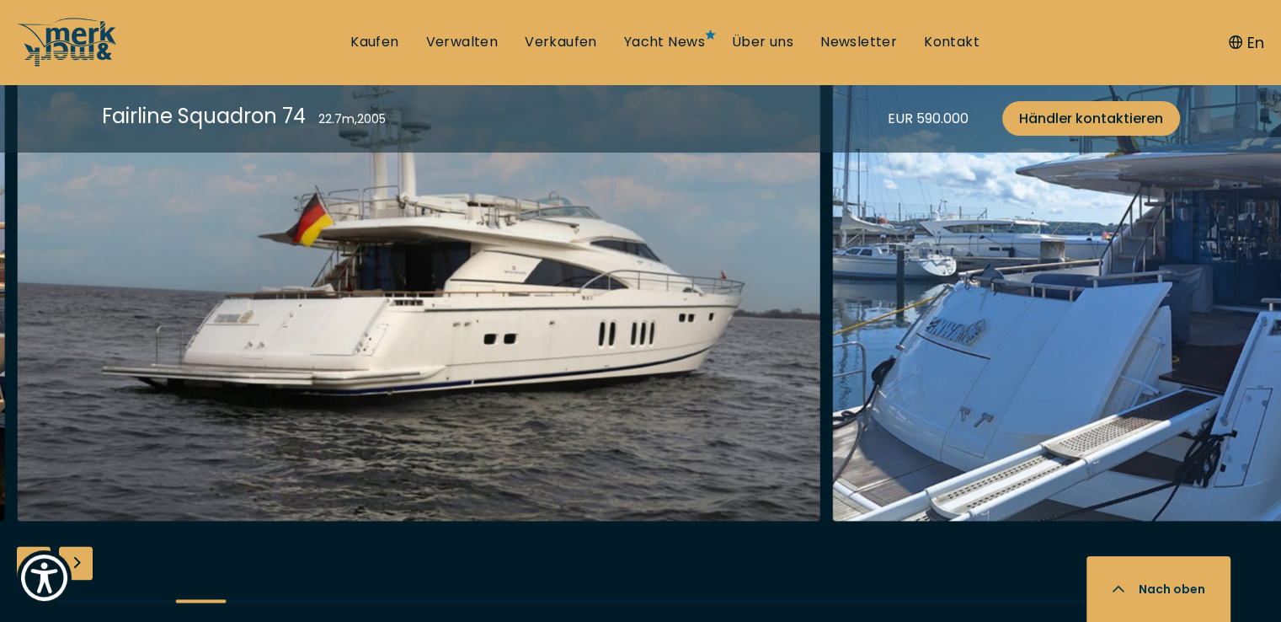
click at [78, 546] on div "Next slide" at bounding box center [76, 563] width 34 height 34
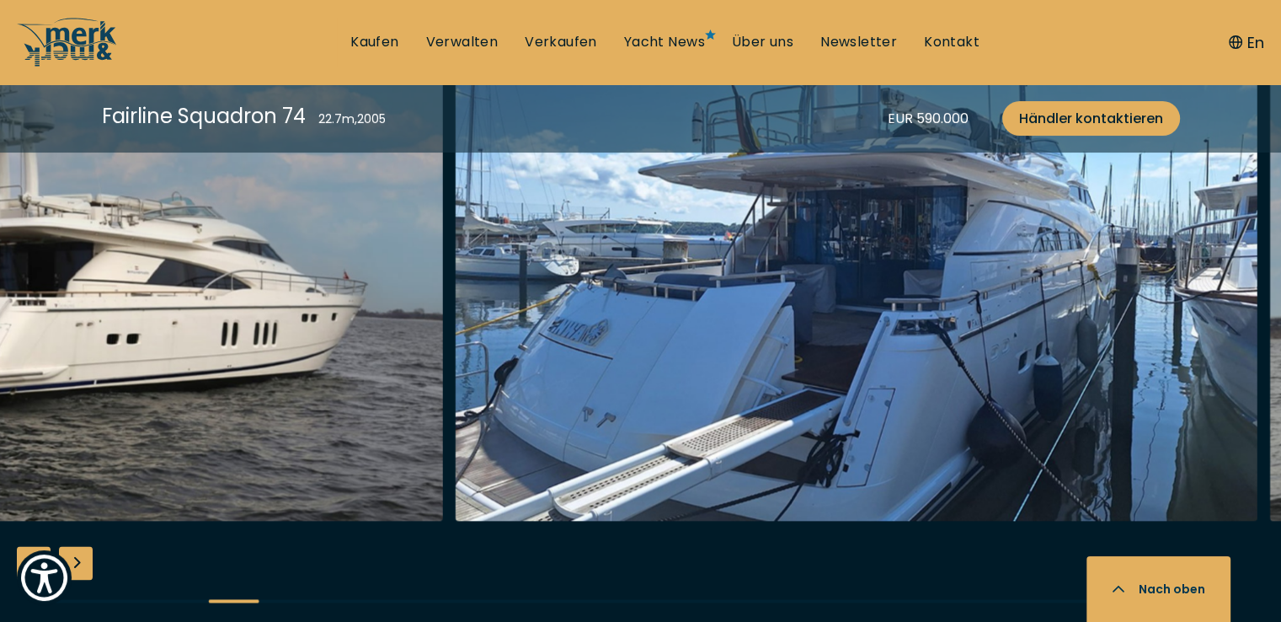
click at [455, 360] on img "button" at bounding box center [856, 250] width 803 height 539
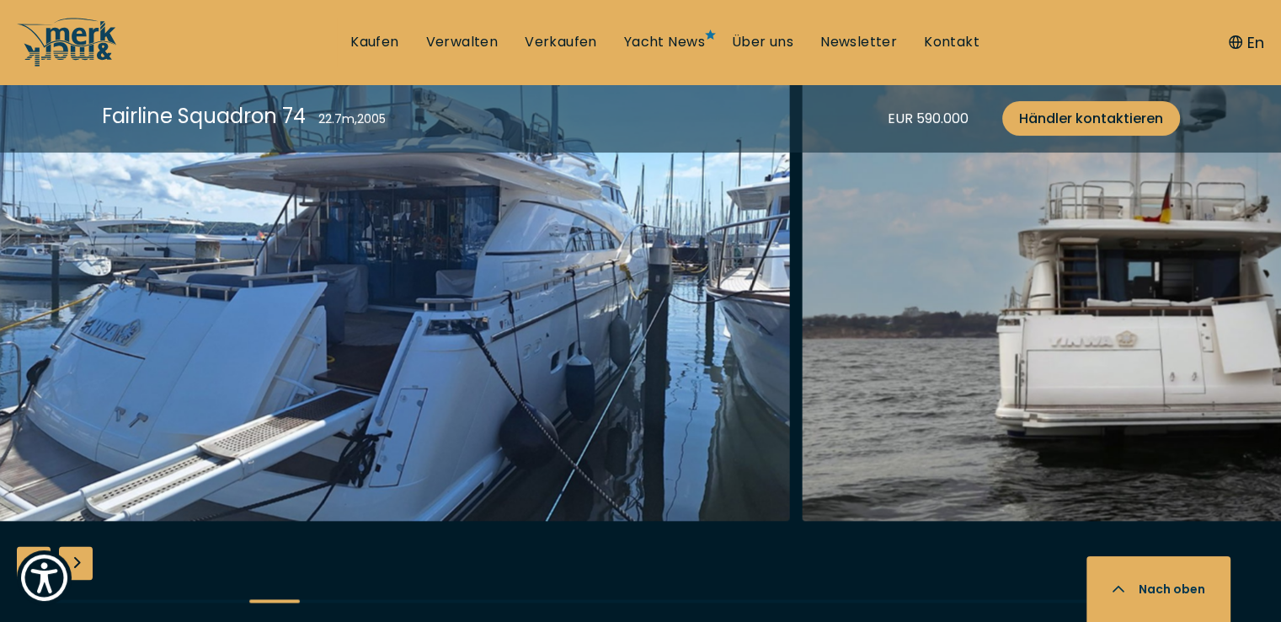
click at [566, 297] on img "button" at bounding box center [388, 250] width 803 height 539
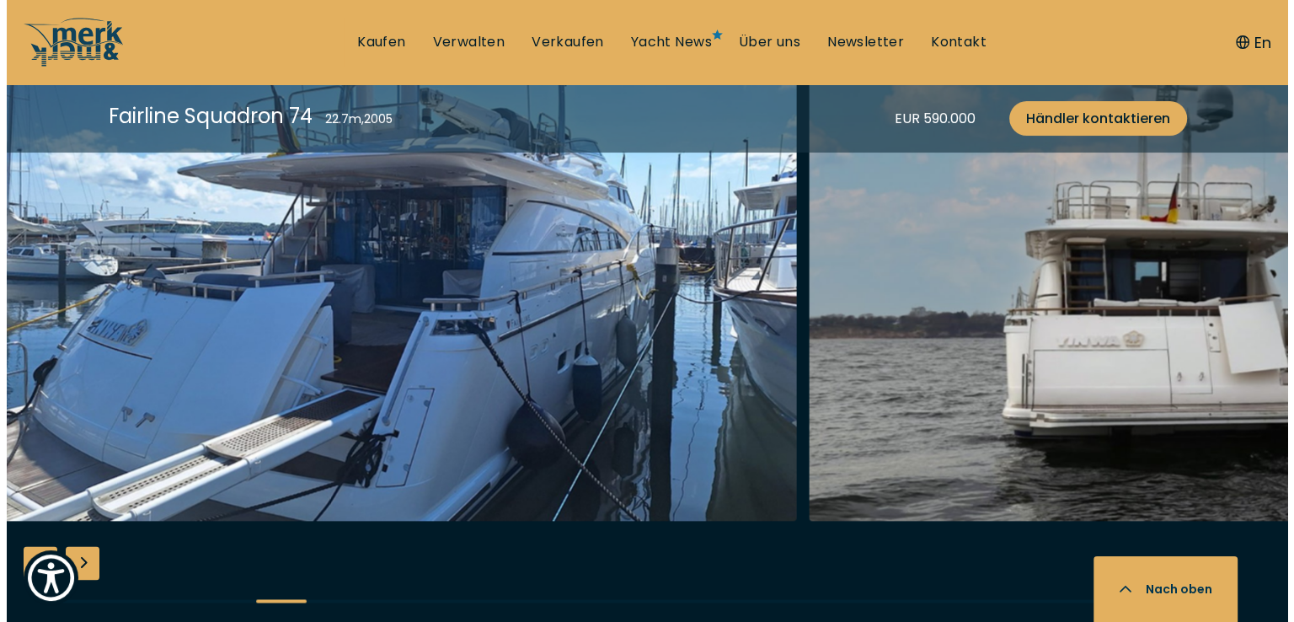
scroll to position [2363, 0]
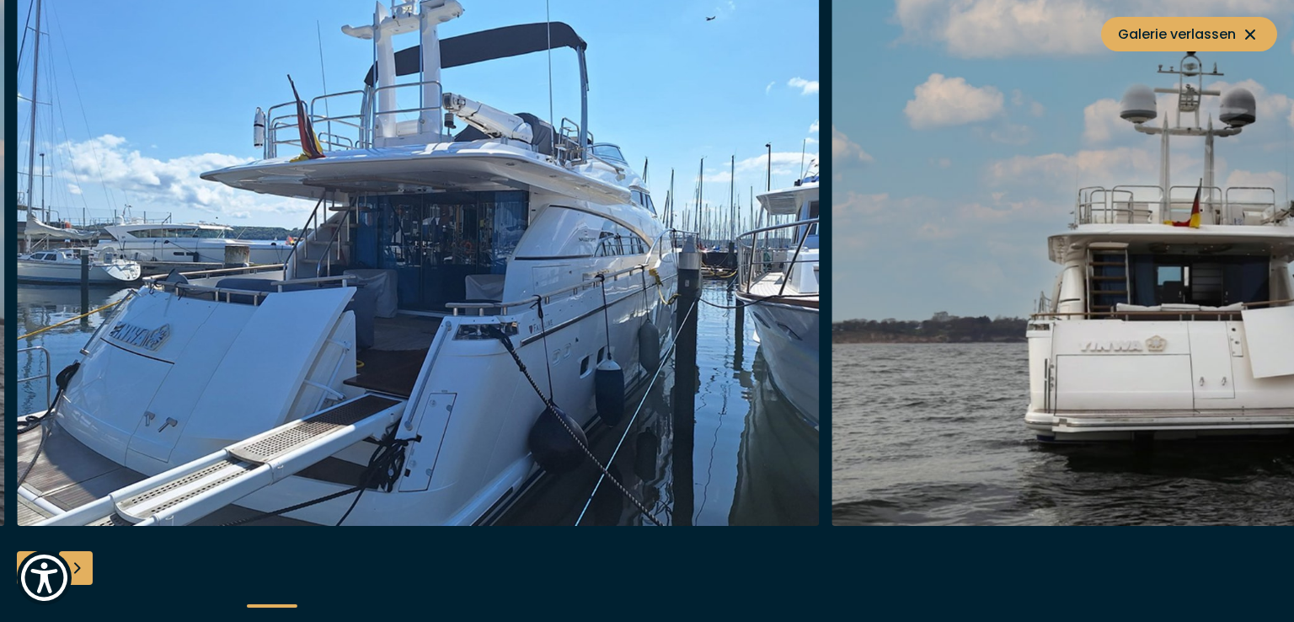
click at [1091, 248] on img "button" at bounding box center [1233, 256] width 803 height 539
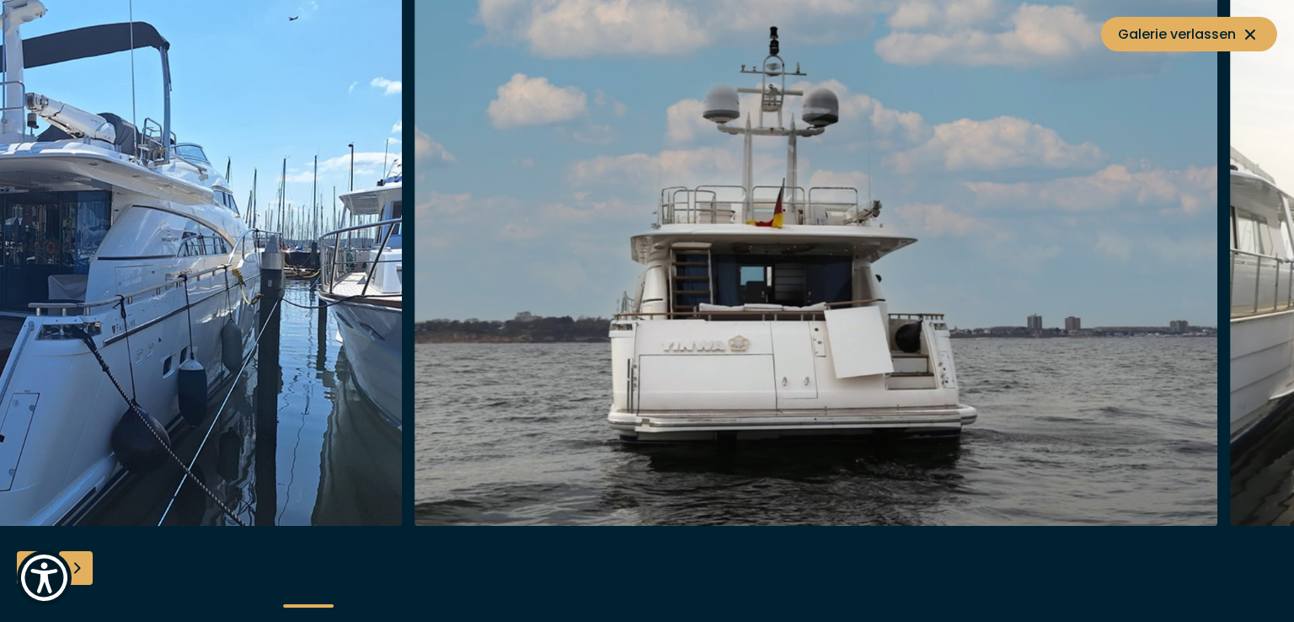
click at [653, 287] on img "button" at bounding box center [815, 256] width 803 height 539
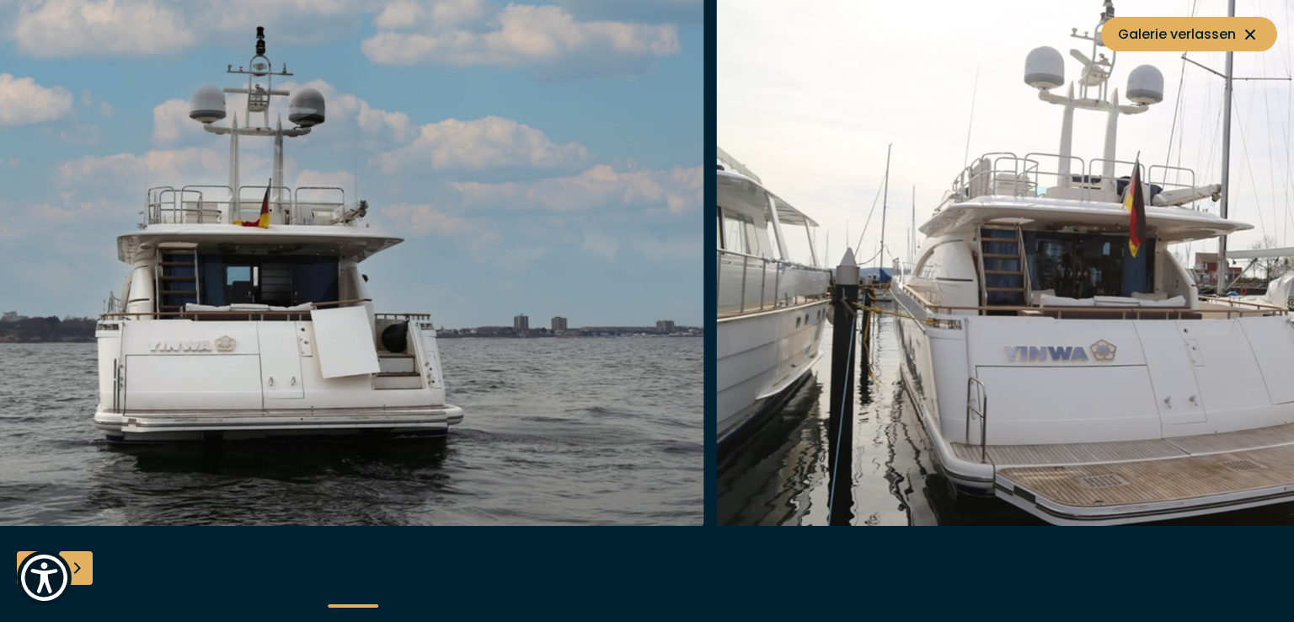
click at [716, 300] on img "button" at bounding box center [1117, 256] width 803 height 539
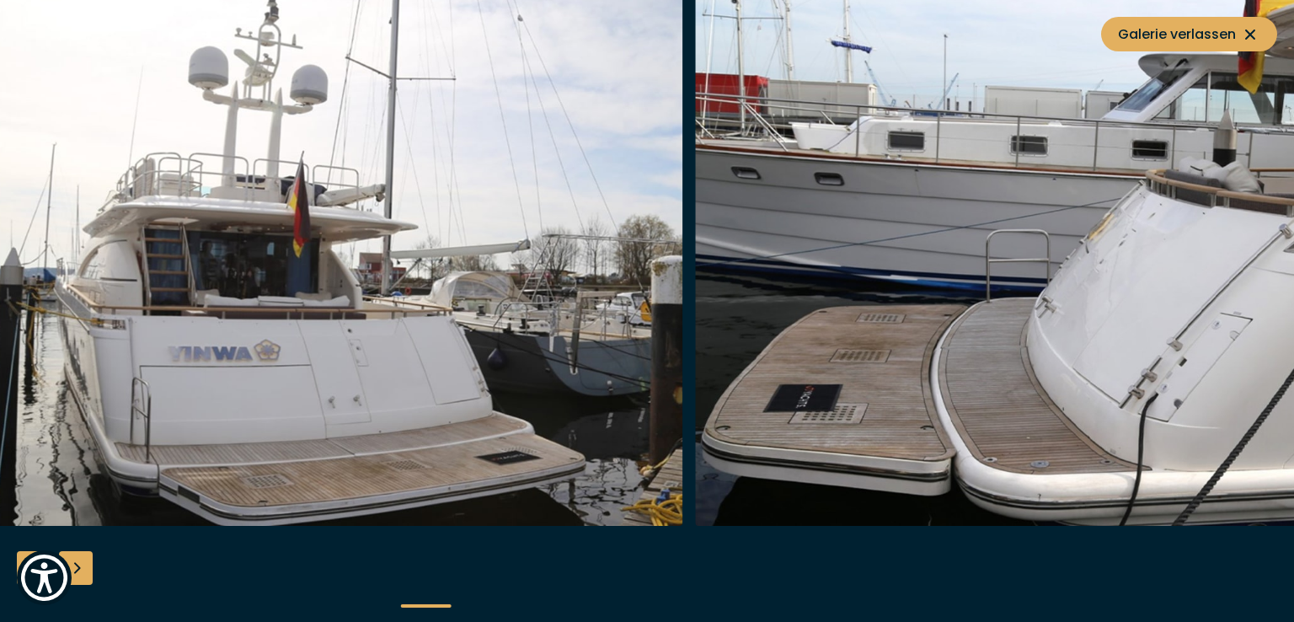
click at [696, 287] on img "button" at bounding box center [1097, 256] width 803 height 539
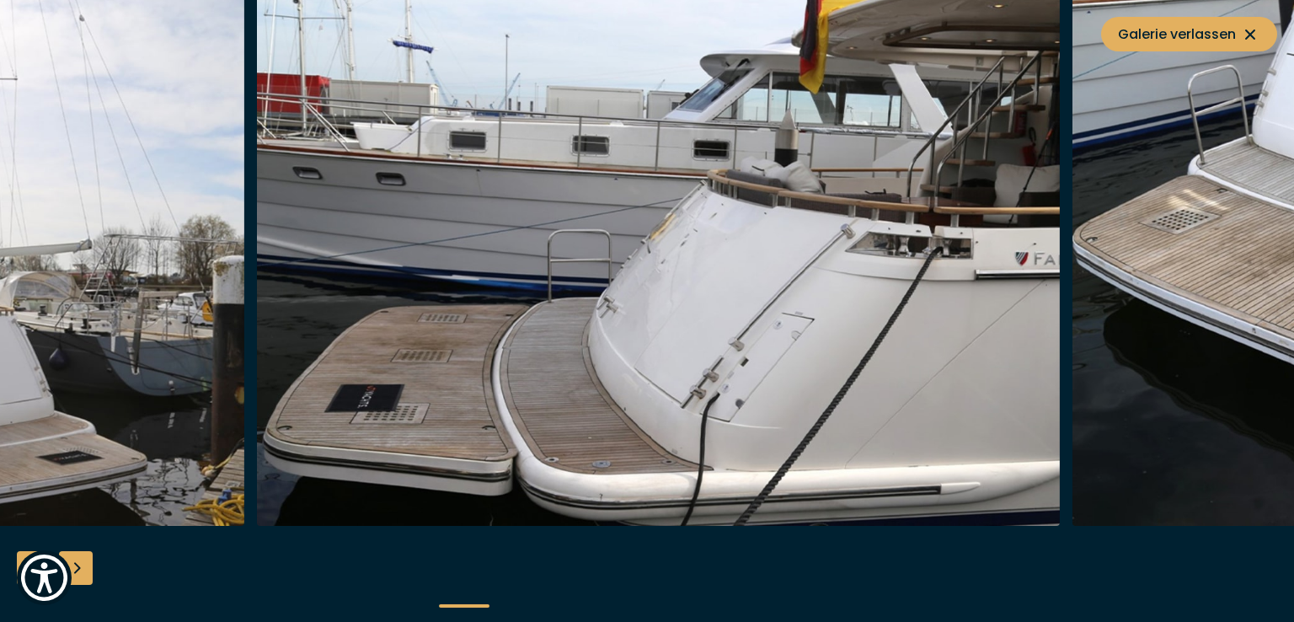
click at [609, 276] on img "button" at bounding box center [658, 256] width 803 height 539
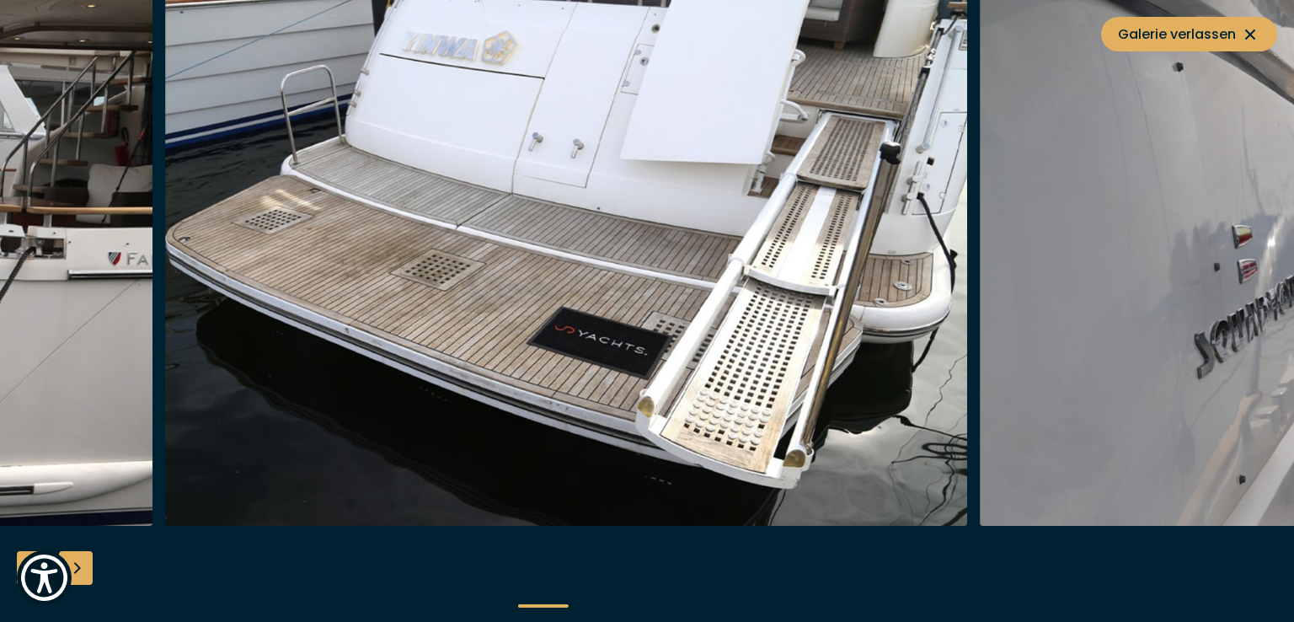
click at [454, 294] on img "button" at bounding box center [566, 256] width 803 height 539
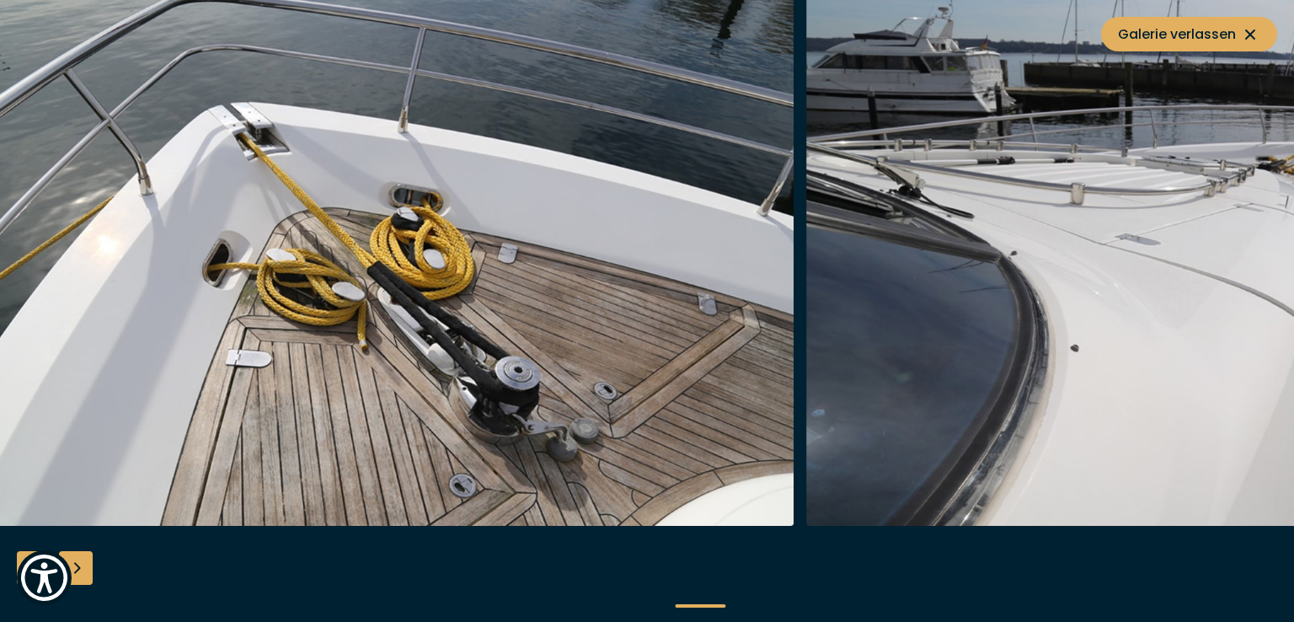
click at [388, 294] on img "button" at bounding box center [393, 256] width 803 height 539
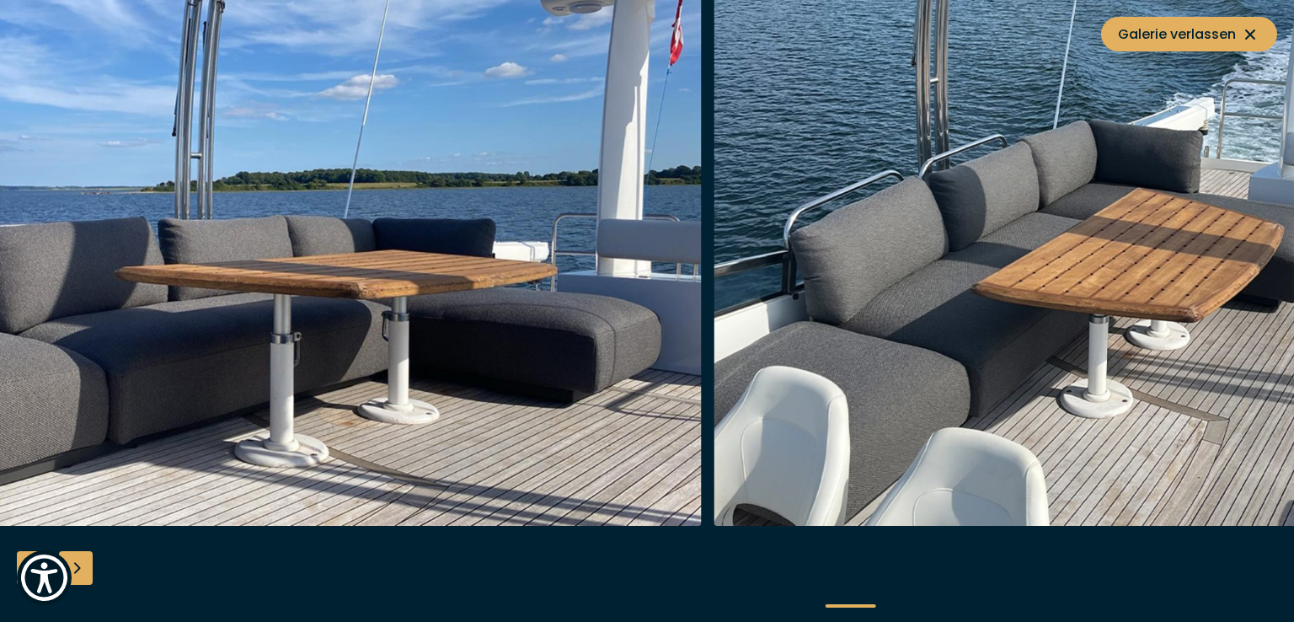
click at [905, 247] on img "button" at bounding box center [1114, 256] width 803 height 539
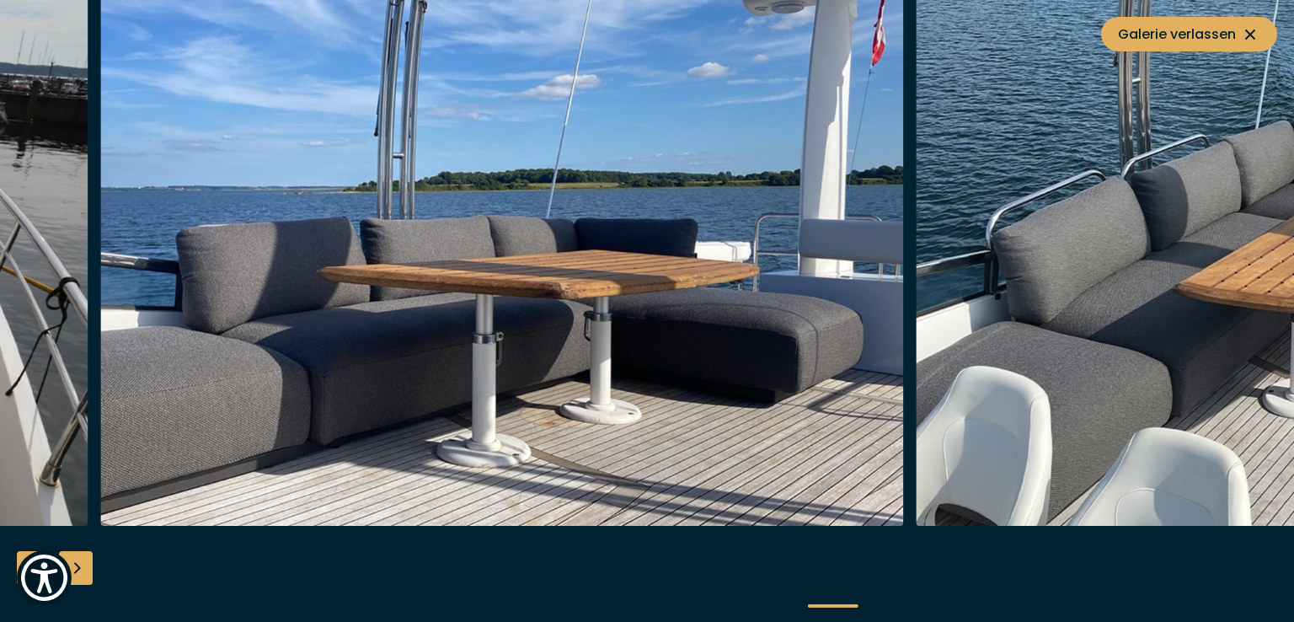
click at [735, 259] on img "button" at bounding box center [501, 256] width 803 height 539
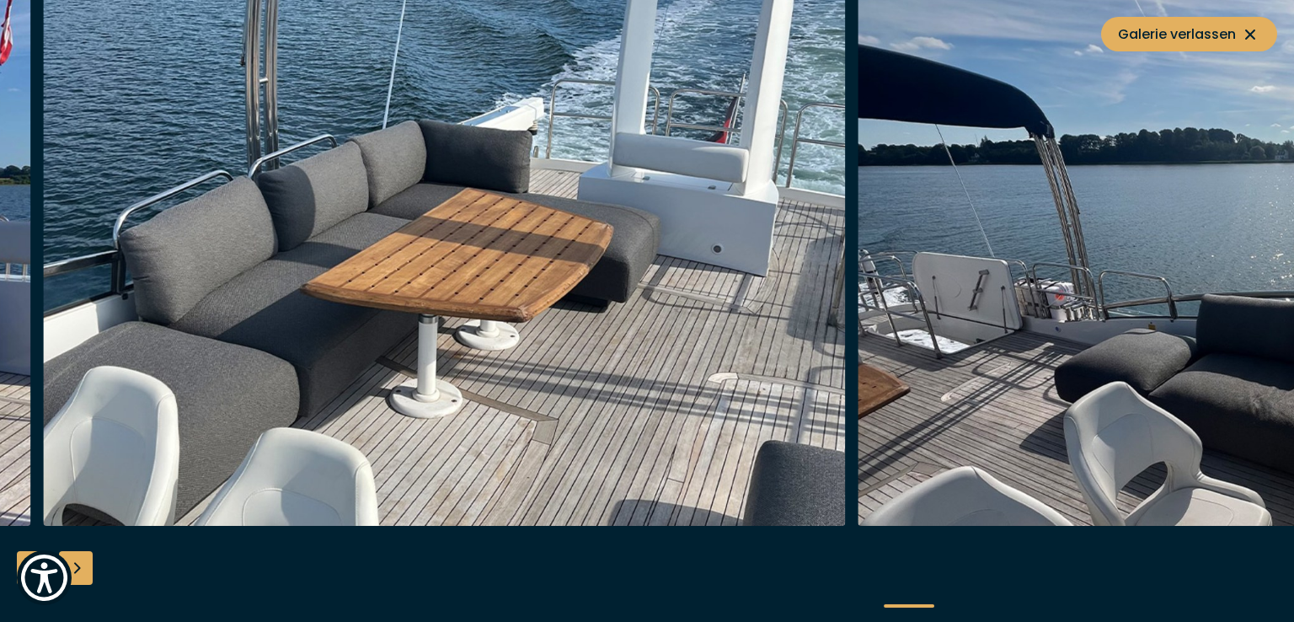
click at [432, 266] on img "button" at bounding box center [444, 256] width 803 height 539
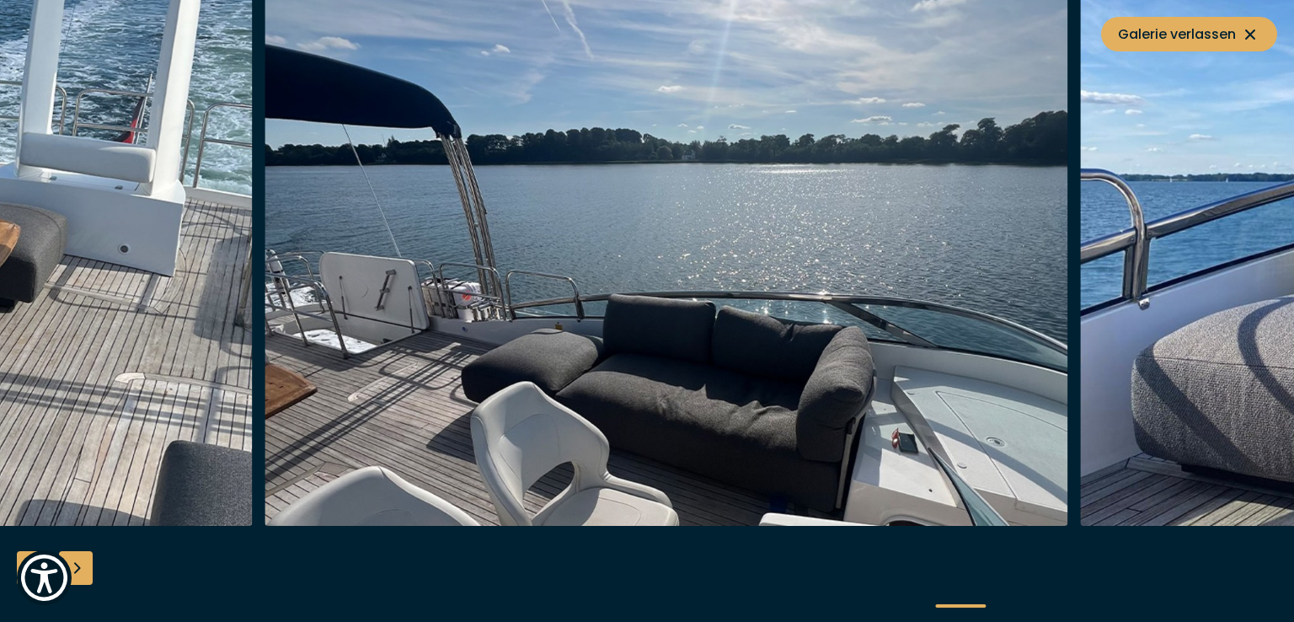
click at [292, 277] on img "button" at bounding box center [666, 256] width 803 height 539
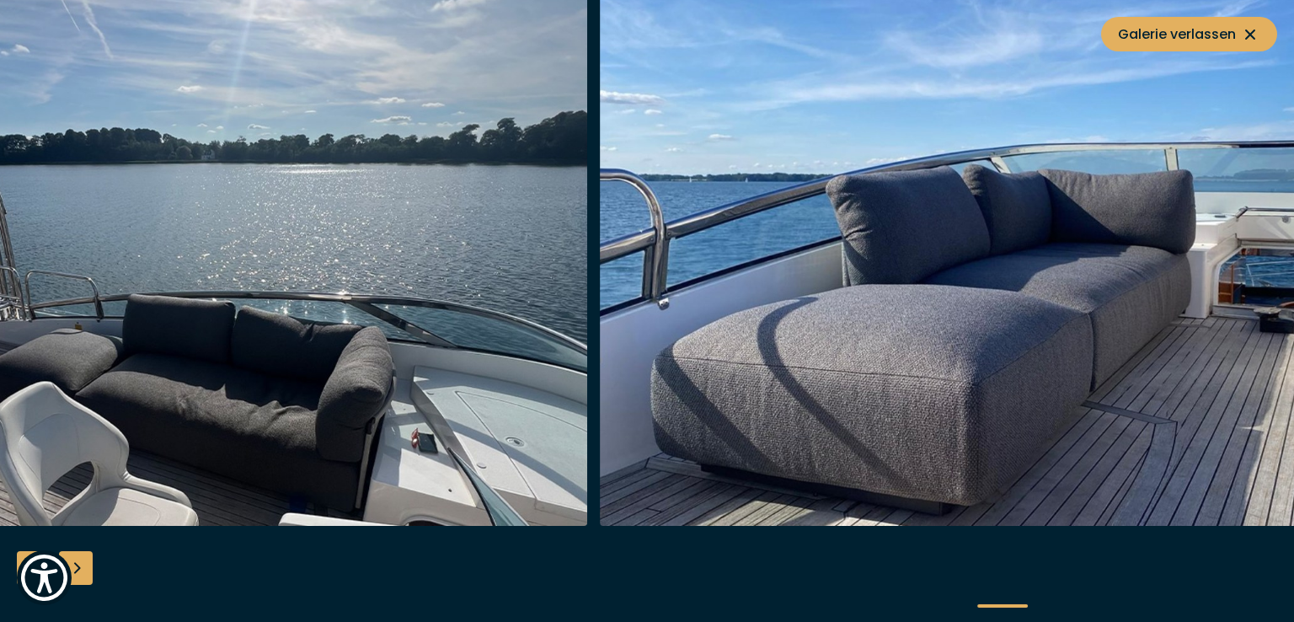
click at [184, 277] on img "button" at bounding box center [185, 256] width 803 height 539
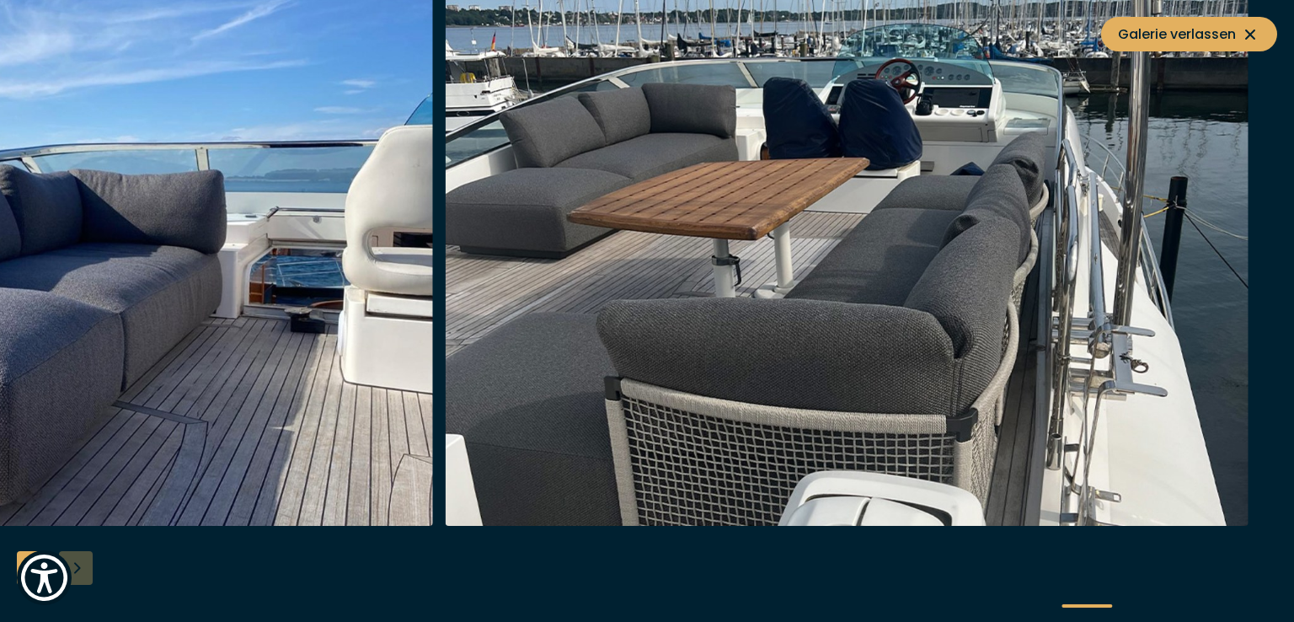
click at [50, 283] on img "button" at bounding box center [31, 256] width 803 height 539
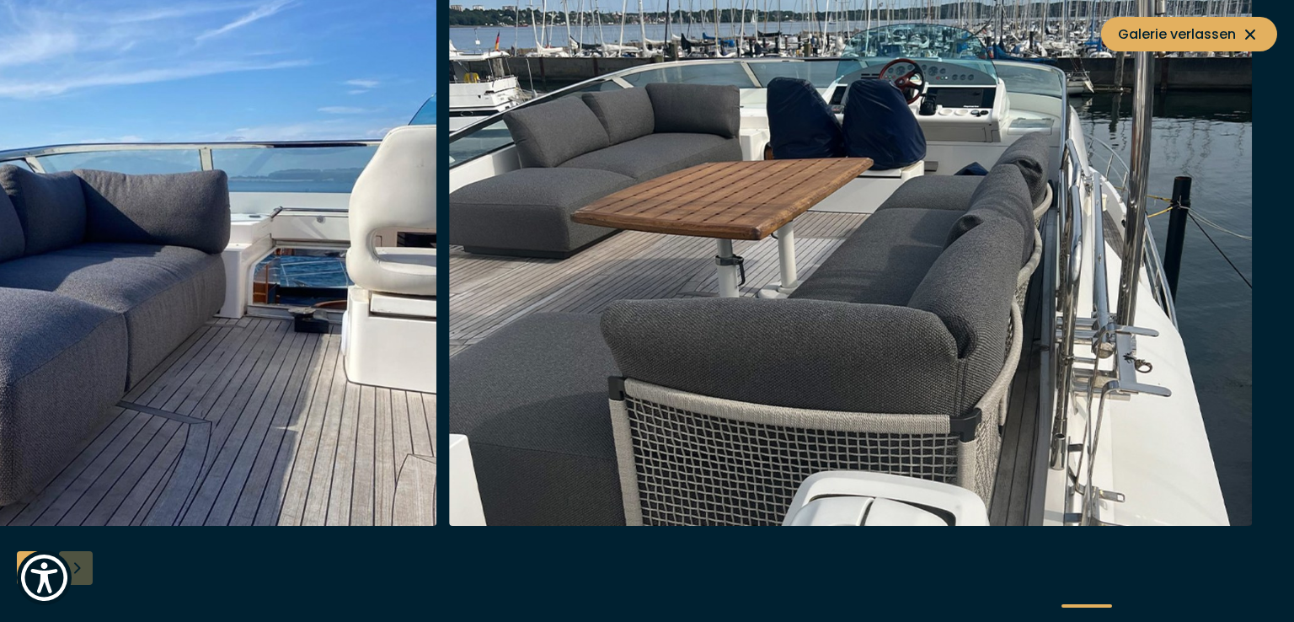
click at [1136, 36] on span "Galerie verlassen" at bounding box center [1189, 34] width 142 height 21
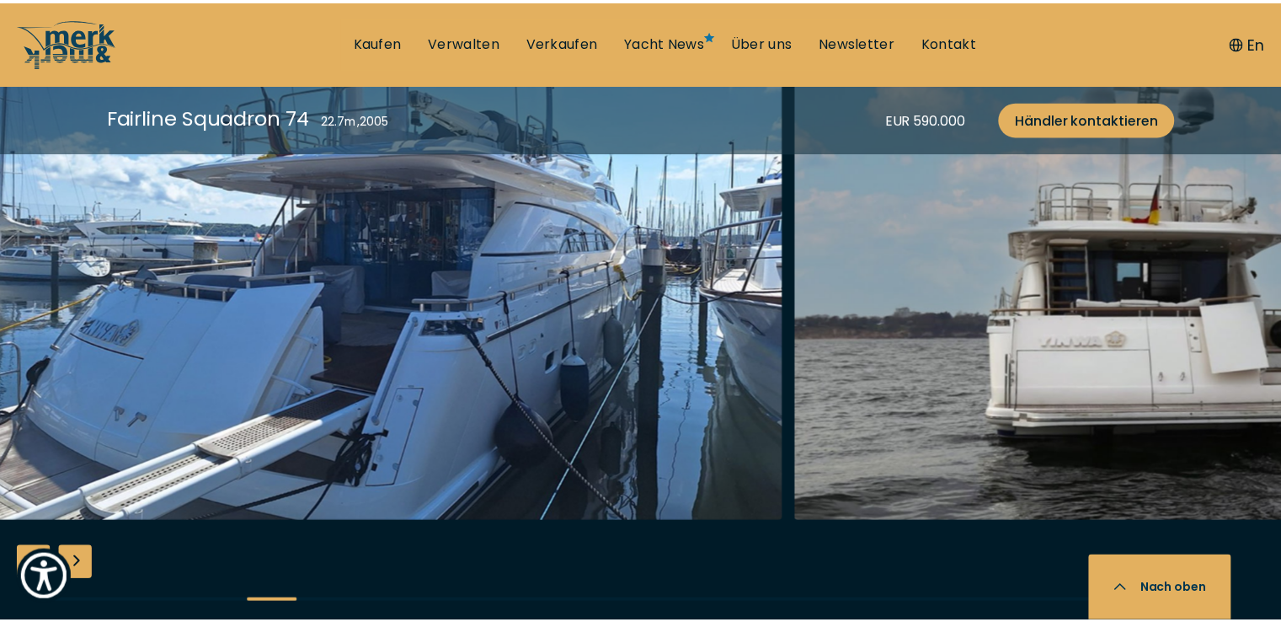
scroll to position [2358, 0]
